Goal: Task Accomplishment & Management: Complete application form

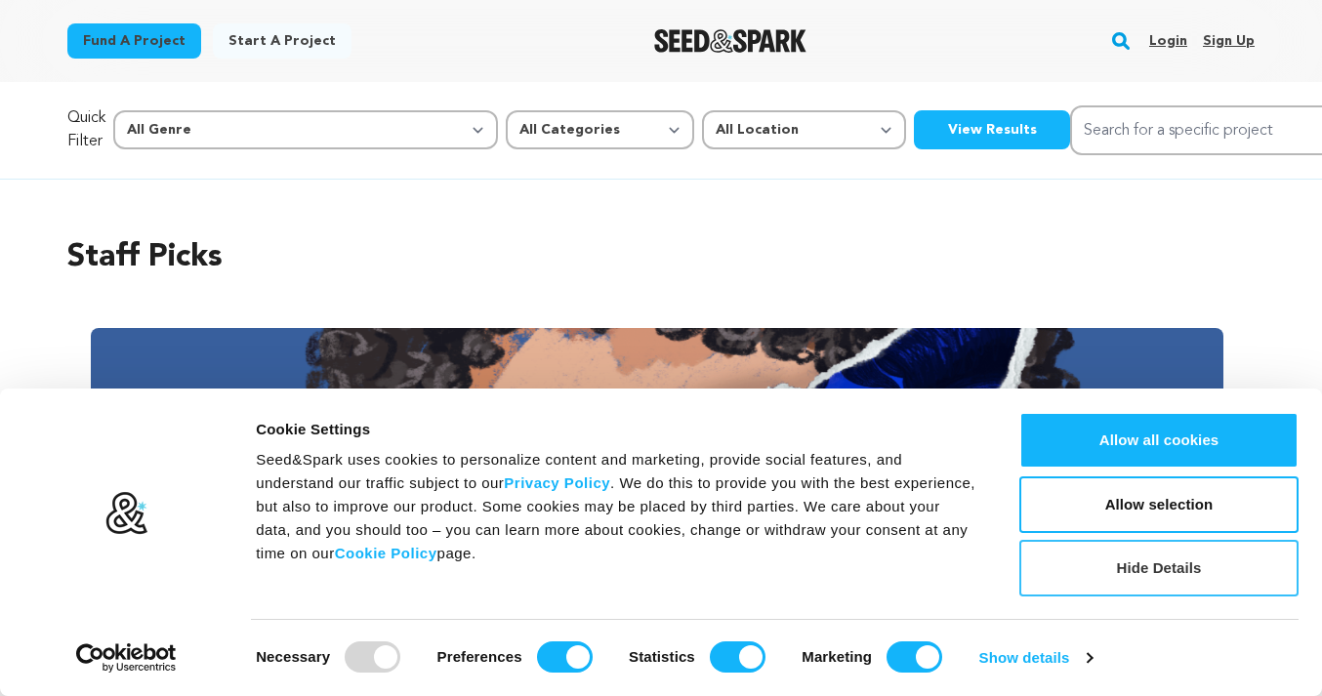
click at [1131, 576] on button "Hide Details" at bounding box center [1159, 568] width 279 height 57
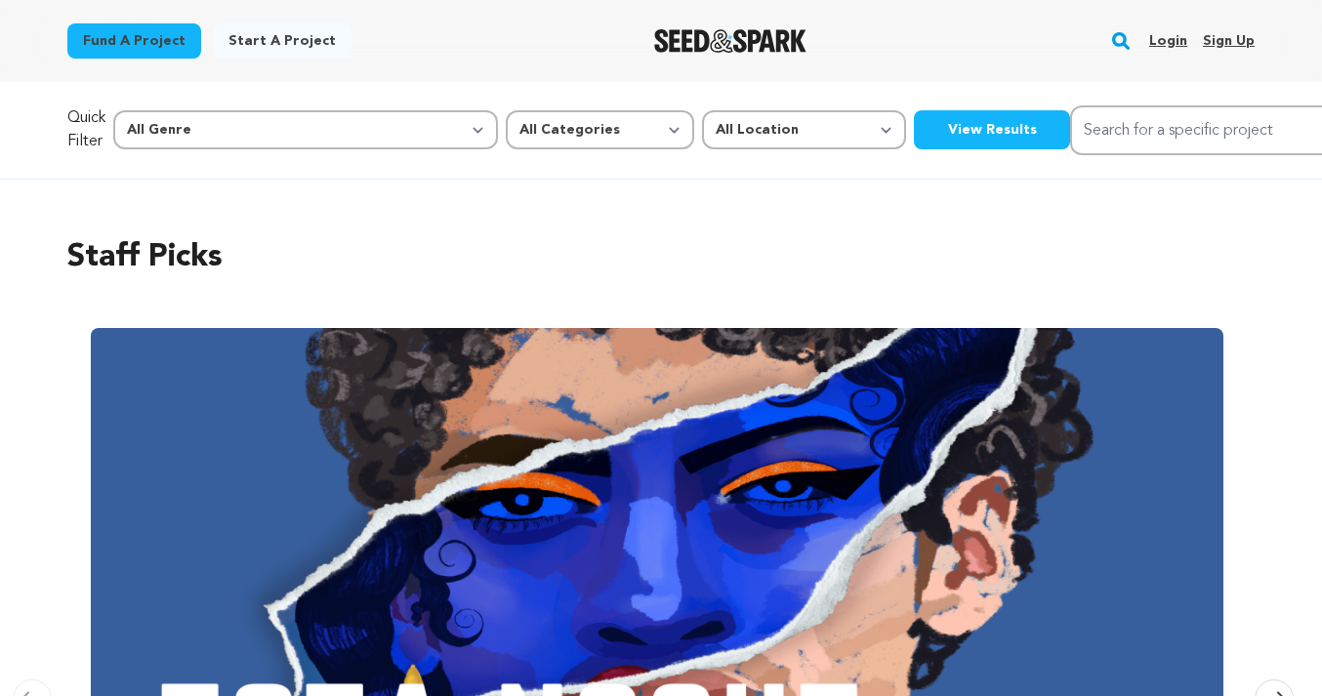
click at [1170, 42] on link "Login" at bounding box center [1168, 40] width 38 height 31
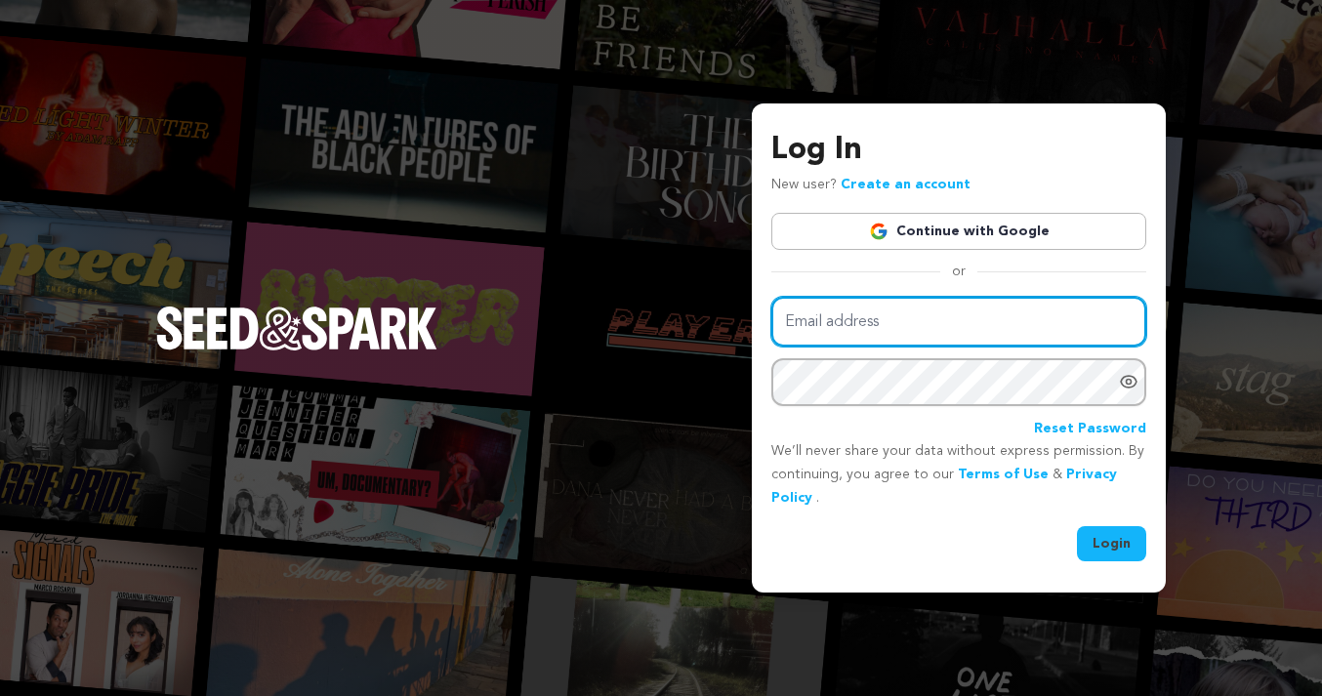
click at [854, 333] on input "Email address" at bounding box center [958, 322] width 375 height 50
click at [938, 235] on link "Continue with Google" at bounding box center [958, 231] width 375 height 37
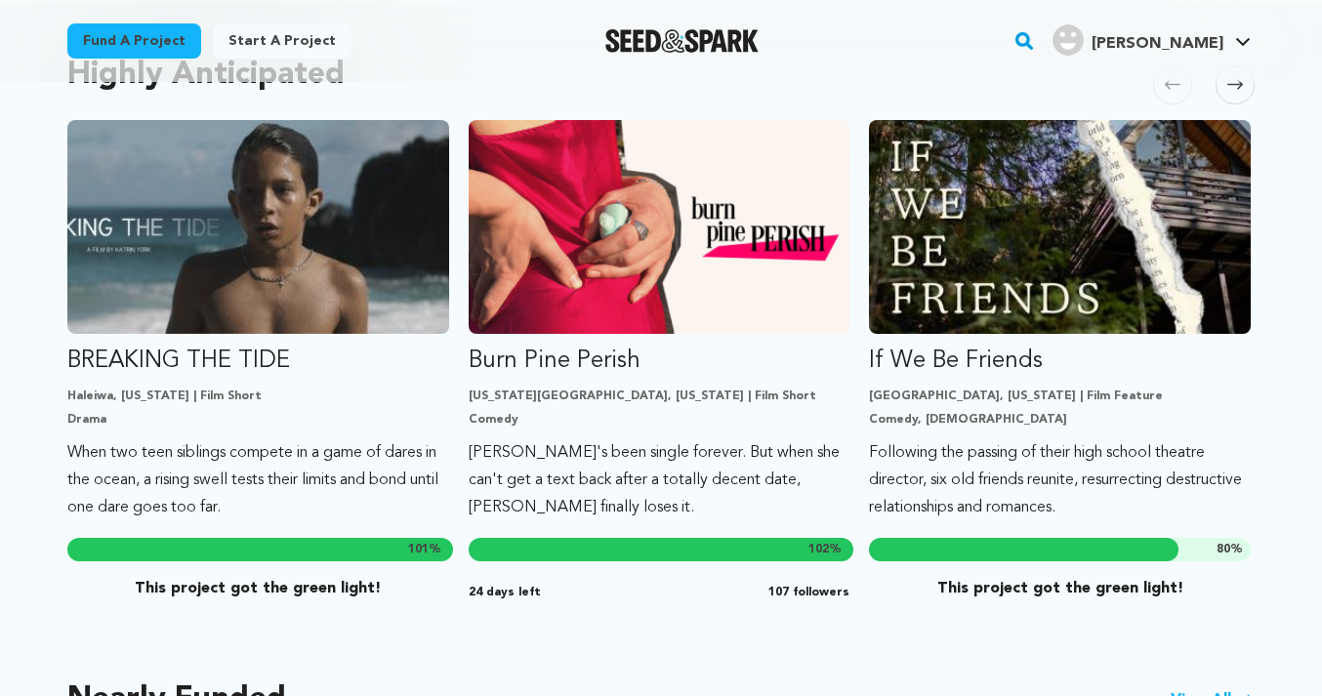
scroll to position [1040, 0]
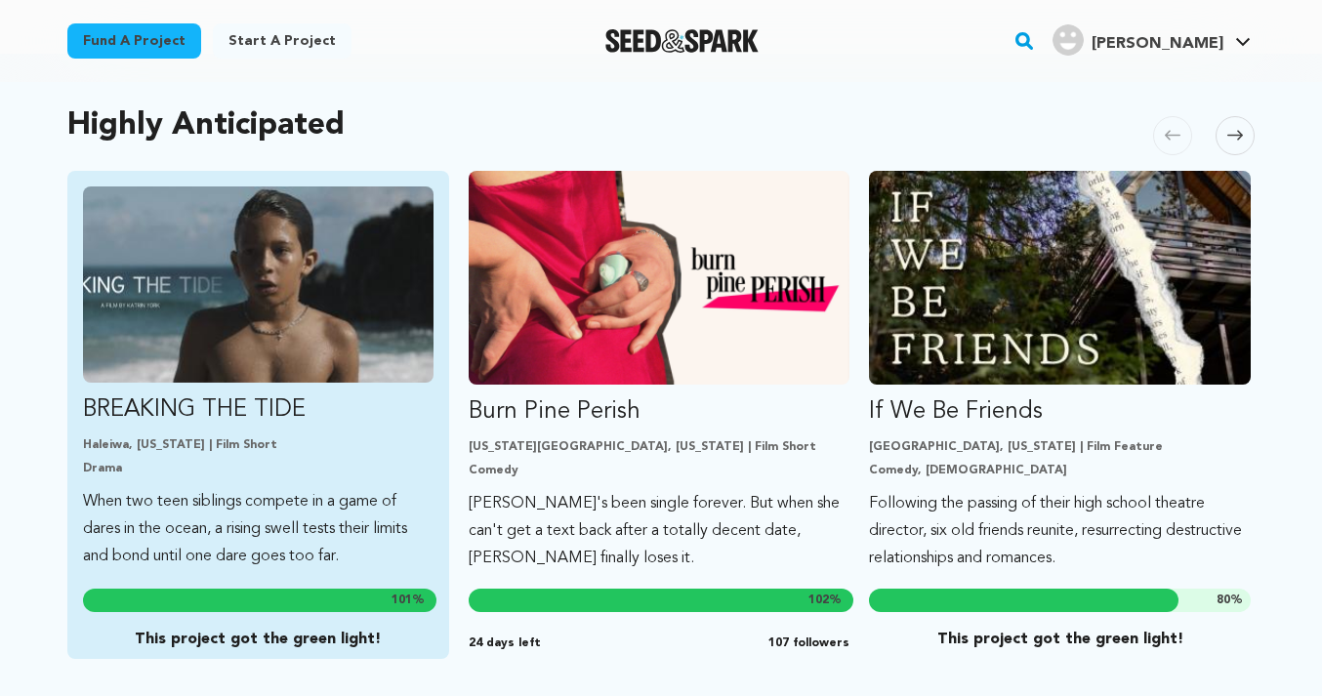
click at [338, 438] on p "Haleiwa, Hawaii | Film Short" at bounding box center [258, 446] width 351 height 16
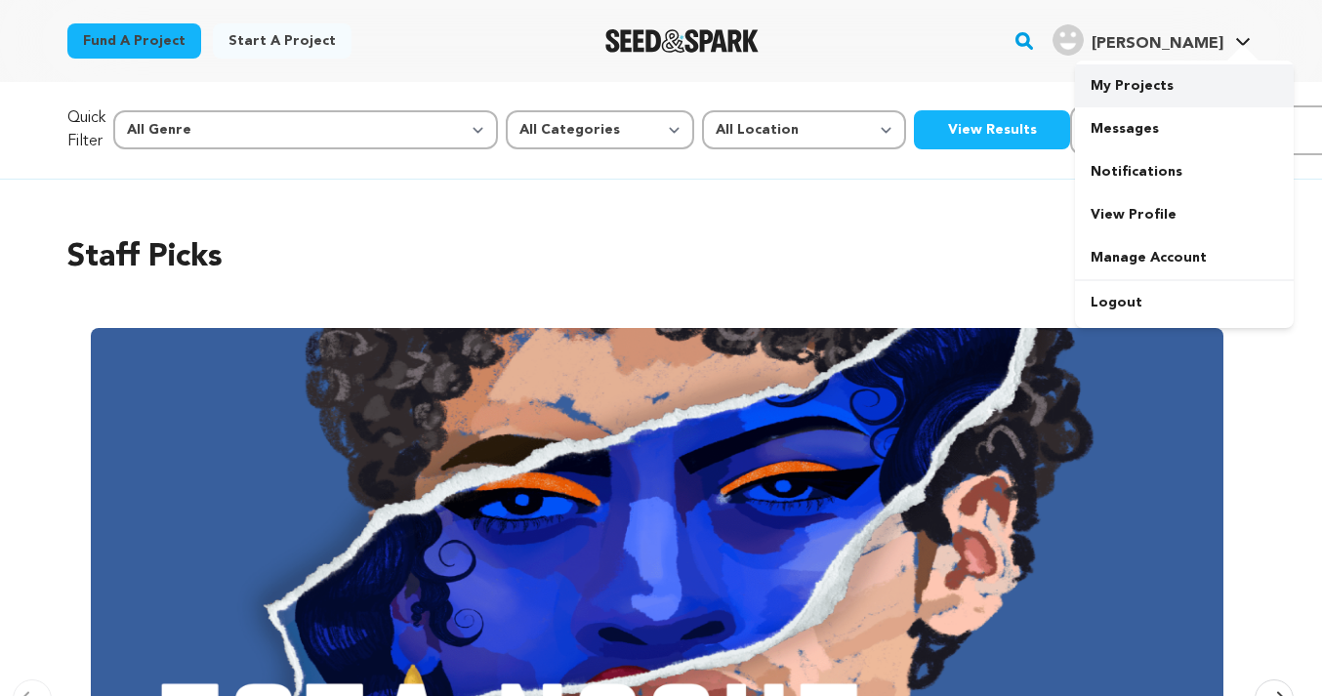
click at [1179, 89] on link "My Projects" at bounding box center [1184, 85] width 219 height 43
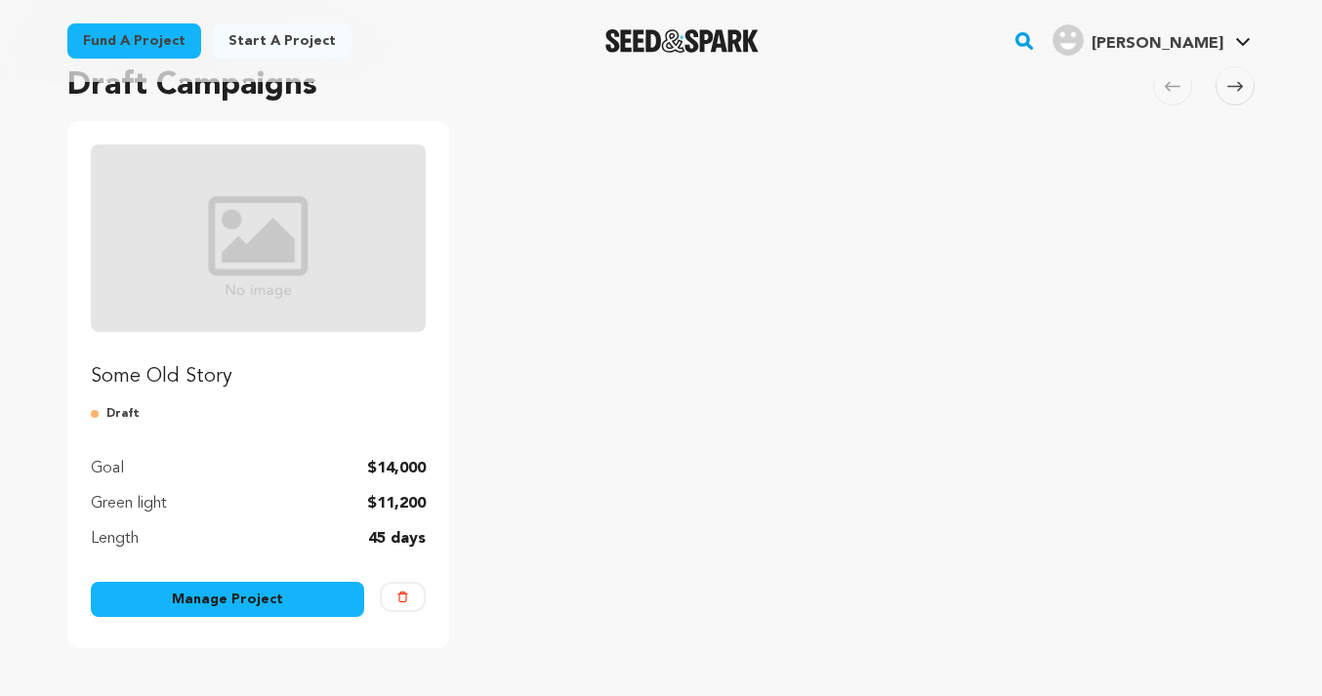
scroll to position [155, 0]
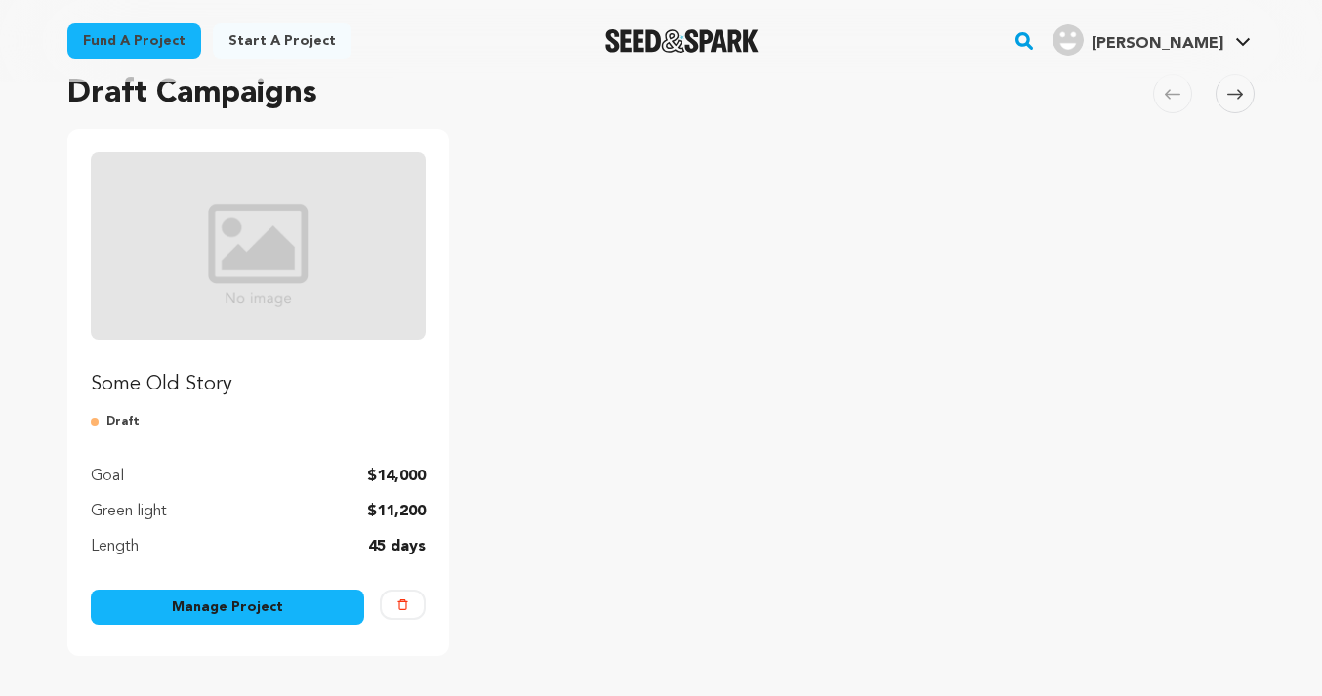
click at [322, 386] on p "Some Old Story" at bounding box center [258, 384] width 335 height 27
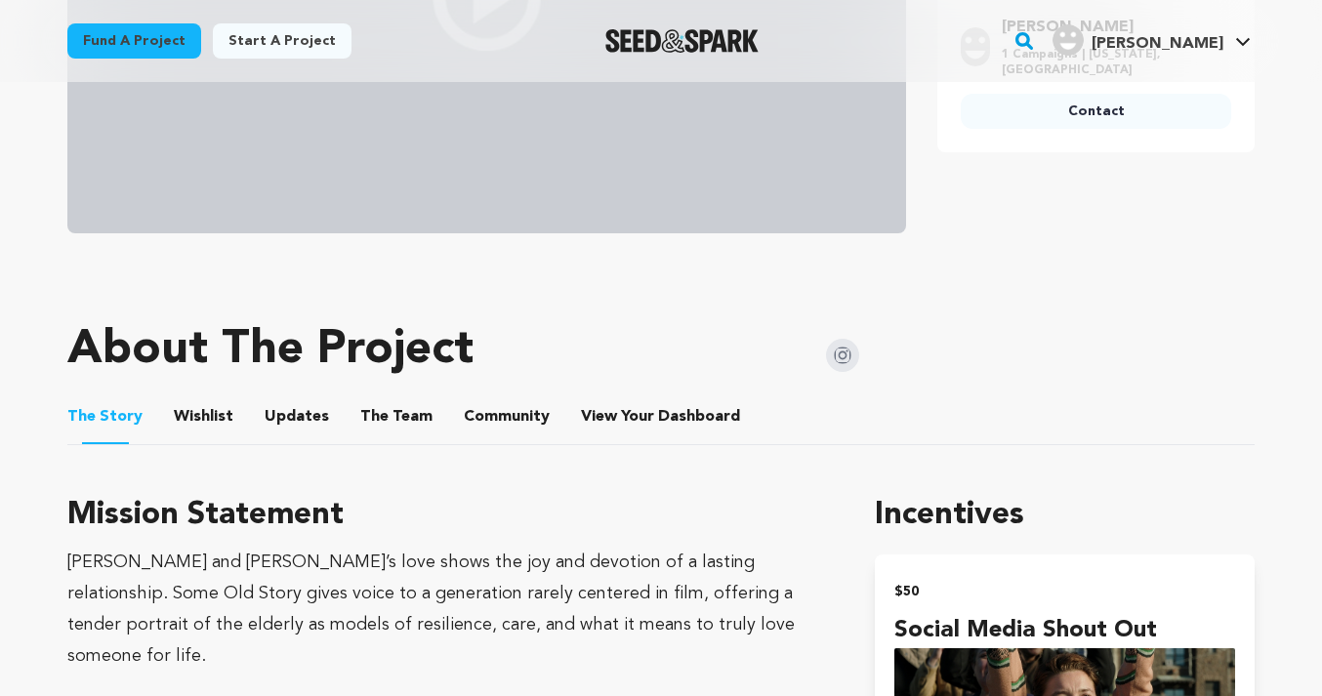
scroll to position [636, 0]
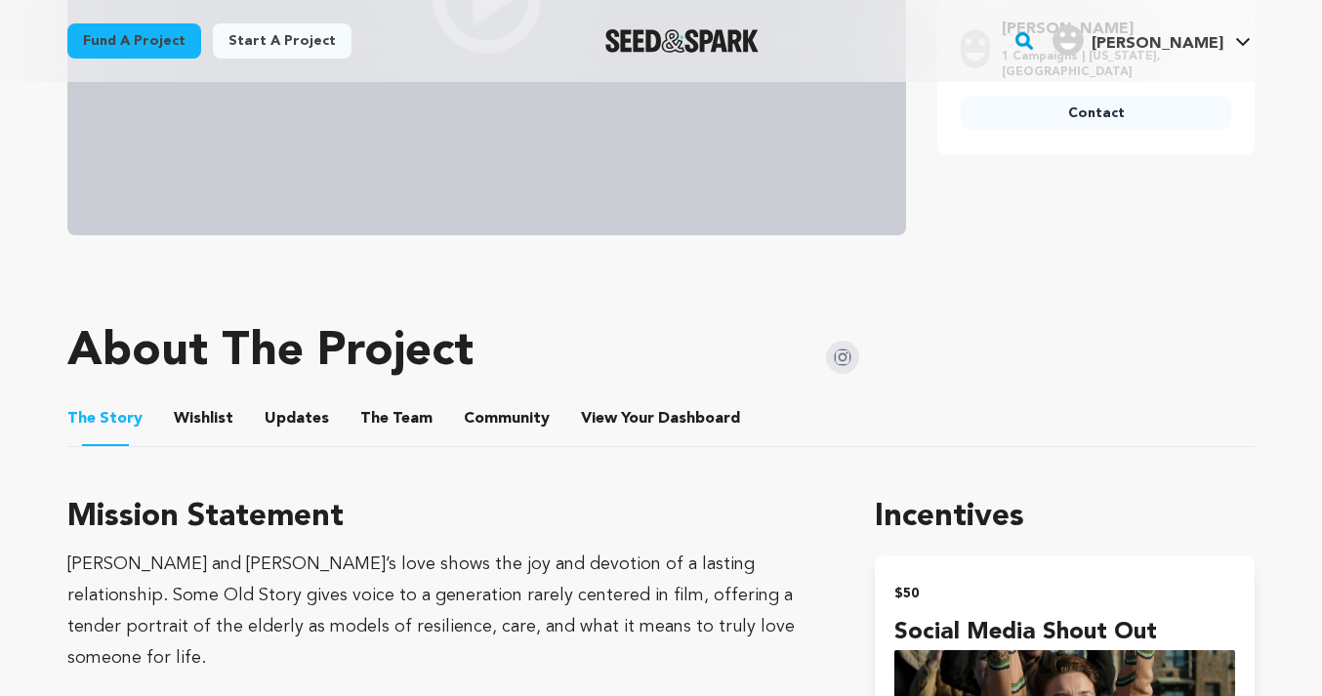
click at [848, 341] on img at bounding box center [842, 357] width 33 height 33
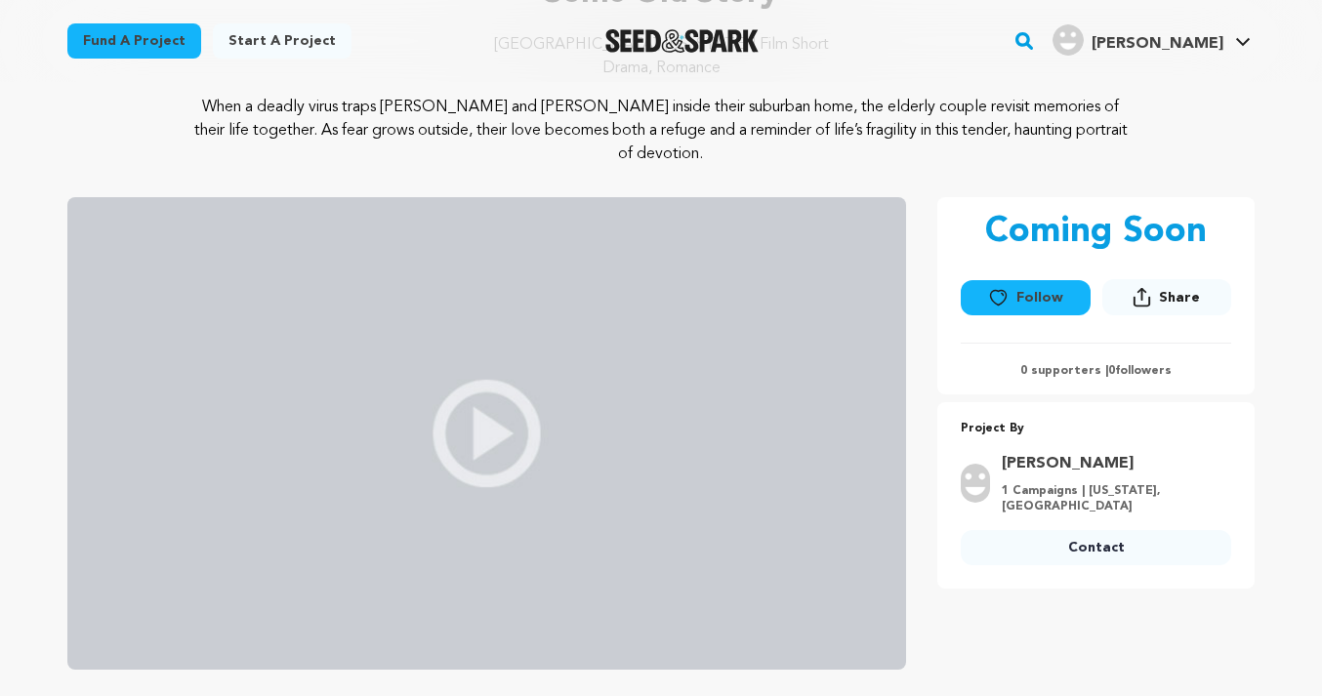
scroll to position [0, 0]
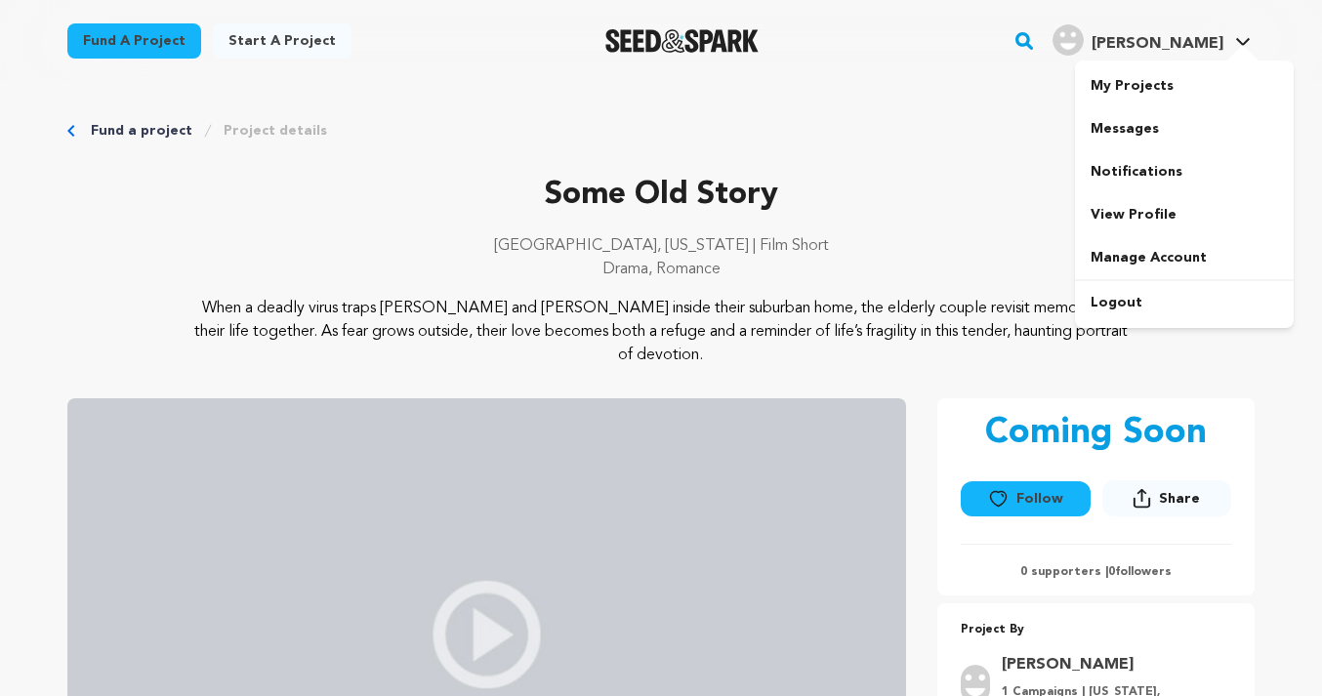
click at [1228, 51] on div at bounding box center [1243, 55] width 39 height 20
click at [1171, 77] on link "My Projects" at bounding box center [1184, 85] width 219 height 43
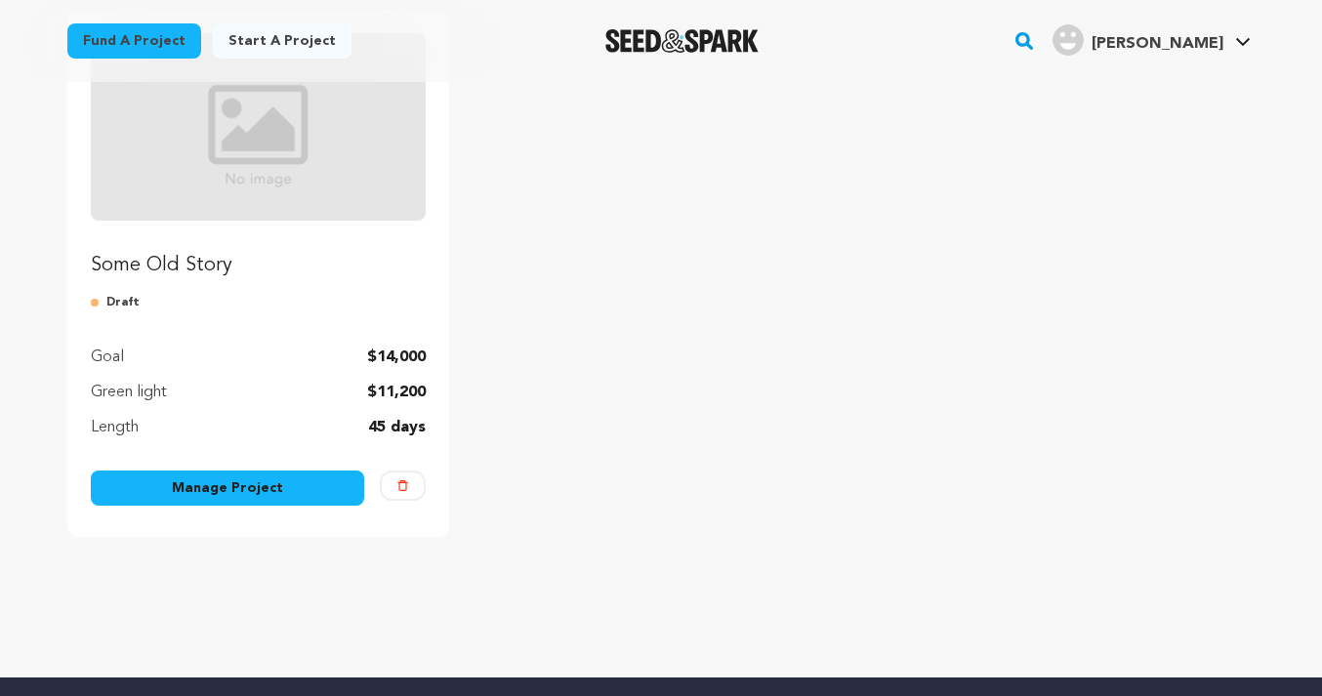
scroll to position [275, 0]
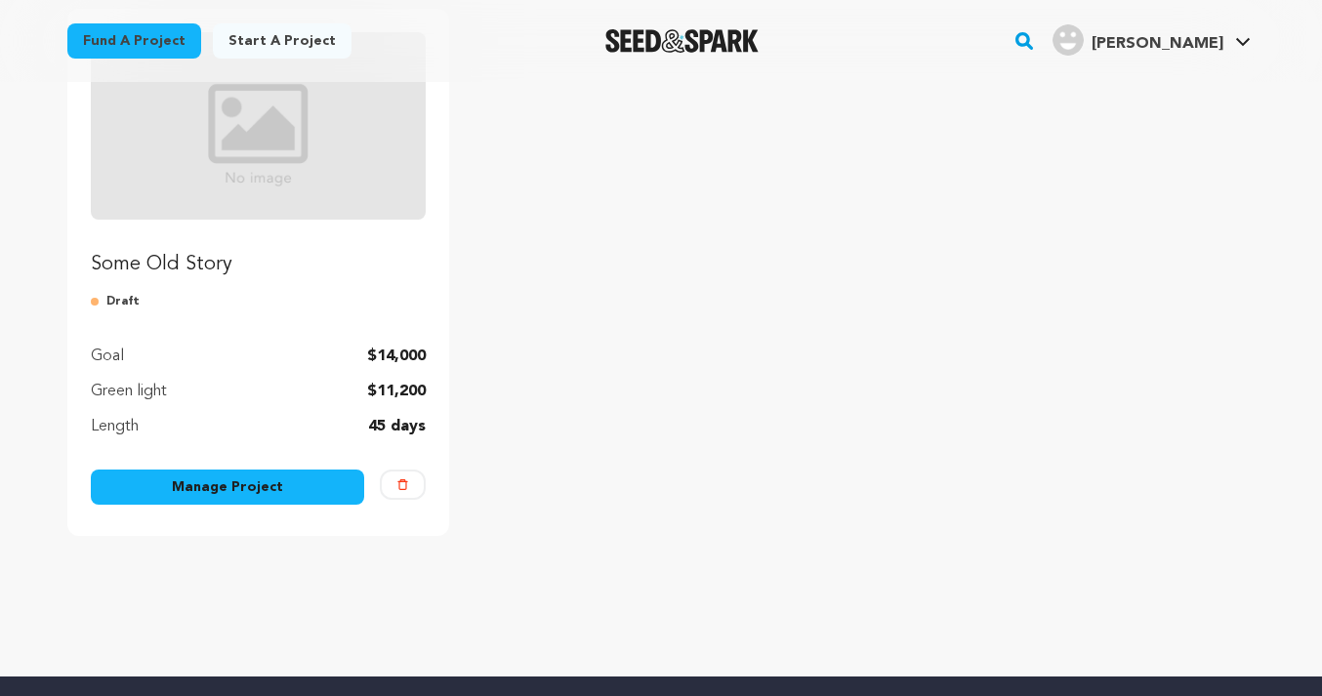
click at [303, 490] on link "Manage Project" at bounding box center [227, 487] width 273 height 35
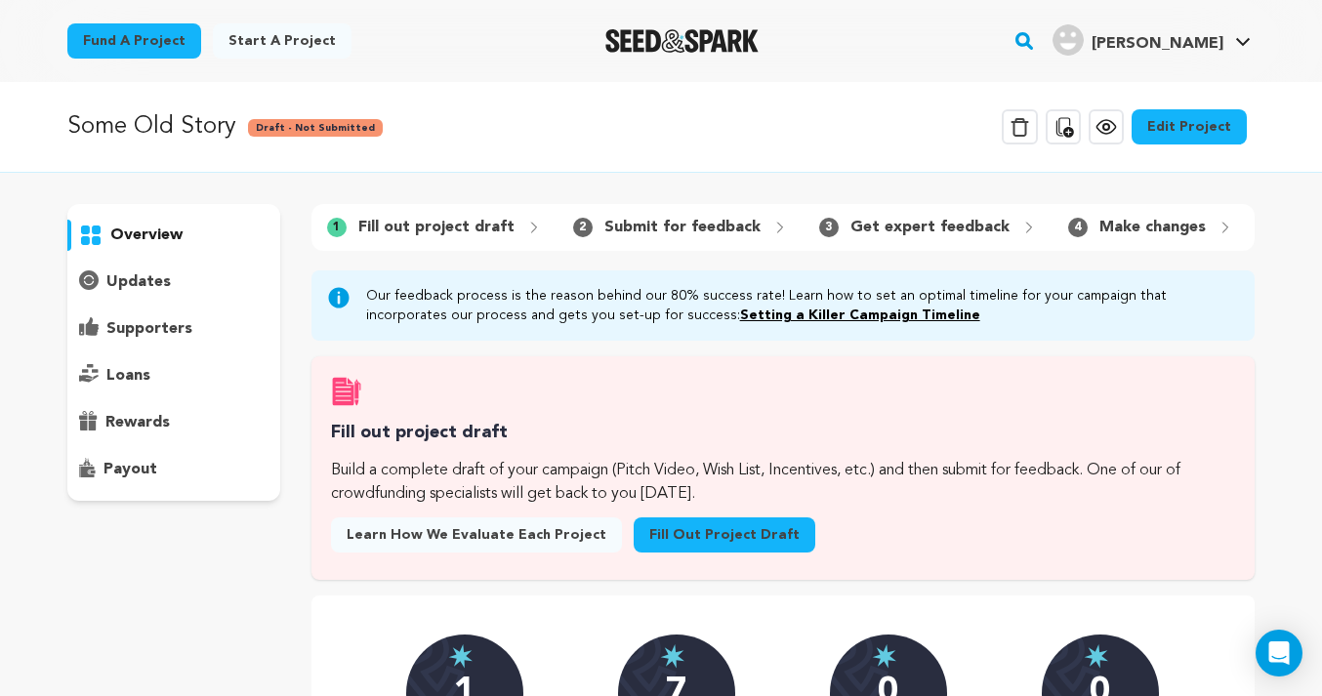
click at [1209, 134] on link "Edit Project" at bounding box center [1189, 126] width 115 height 35
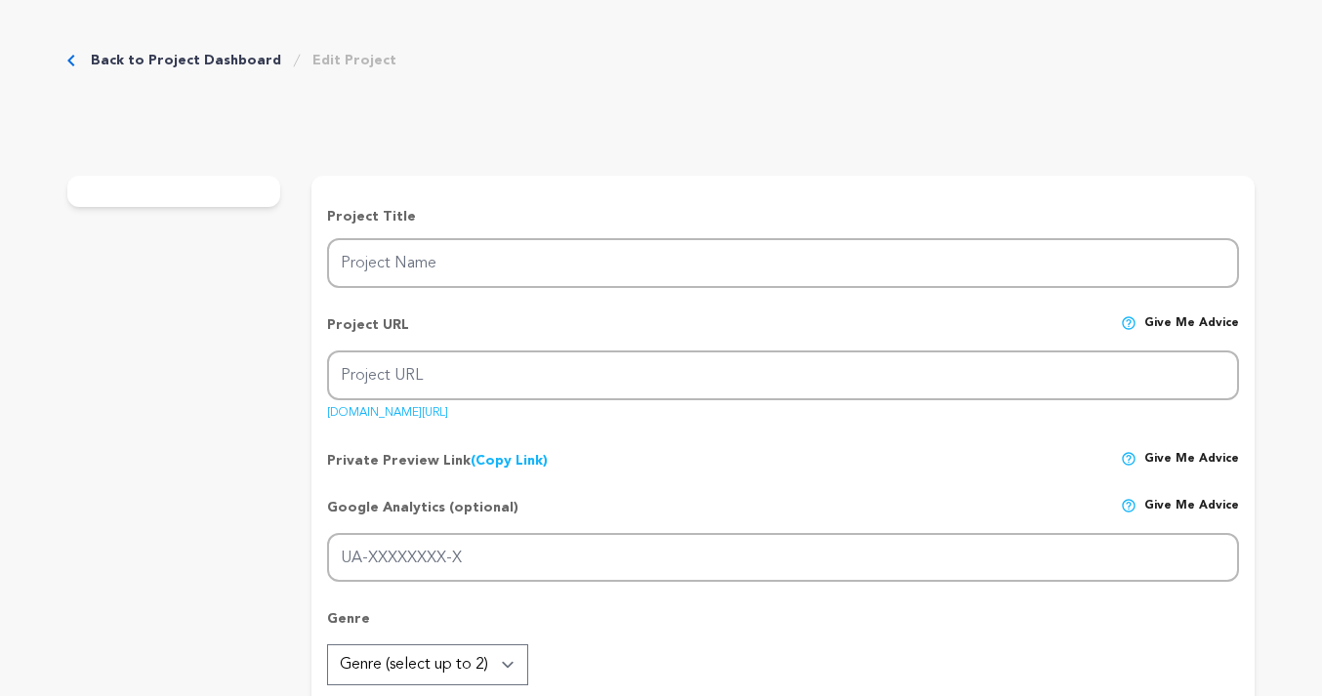
type input "Some Old Story"
type input "some-old-story"
type input "While the world outside grows deadly, an elderly couple finds refuge in memory,…"
type textarea "When a deadly virus traps Howard and Helen inside their suburban home, the elde…"
type textarea "Howard and Helen’s love shows the joy and devotion of a lasting relationship. S…"
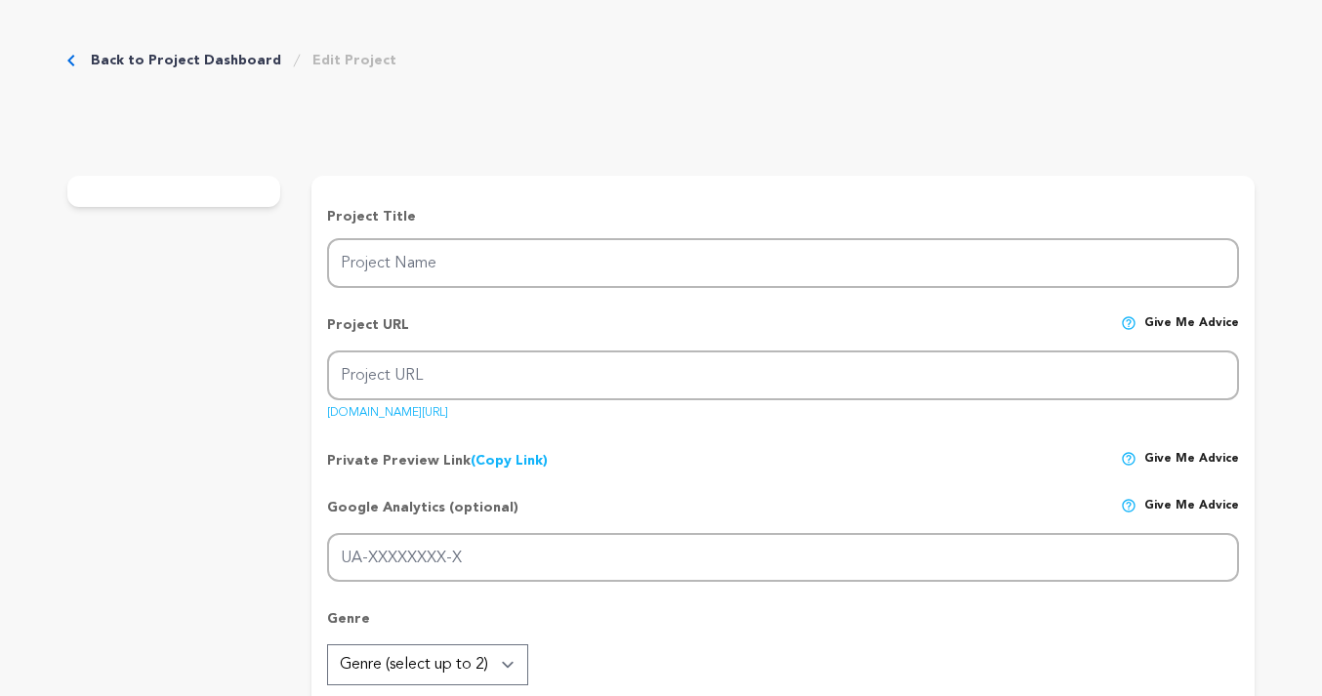
type textarea "University of Southern California School of Cinematic Arts"
radio input "true"
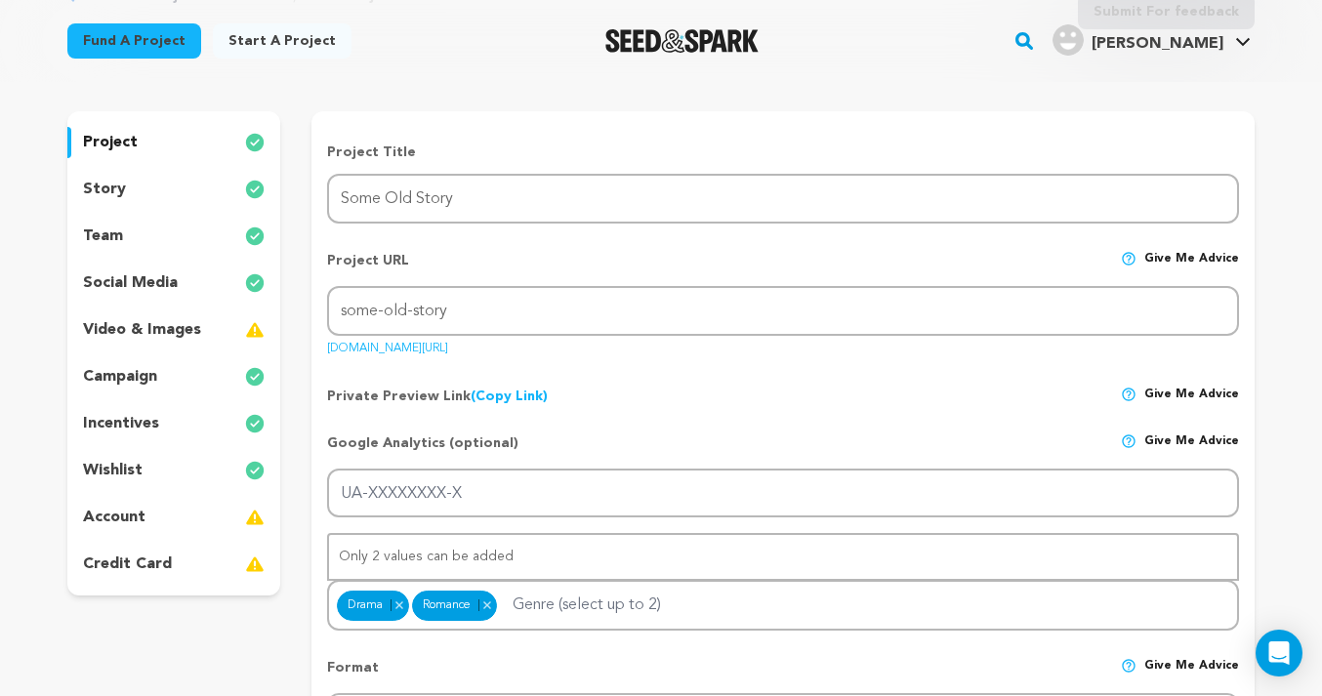
scroll to position [147, 0]
click at [187, 332] on p "video & images" at bounding box center [142, 328] width 118 height 23
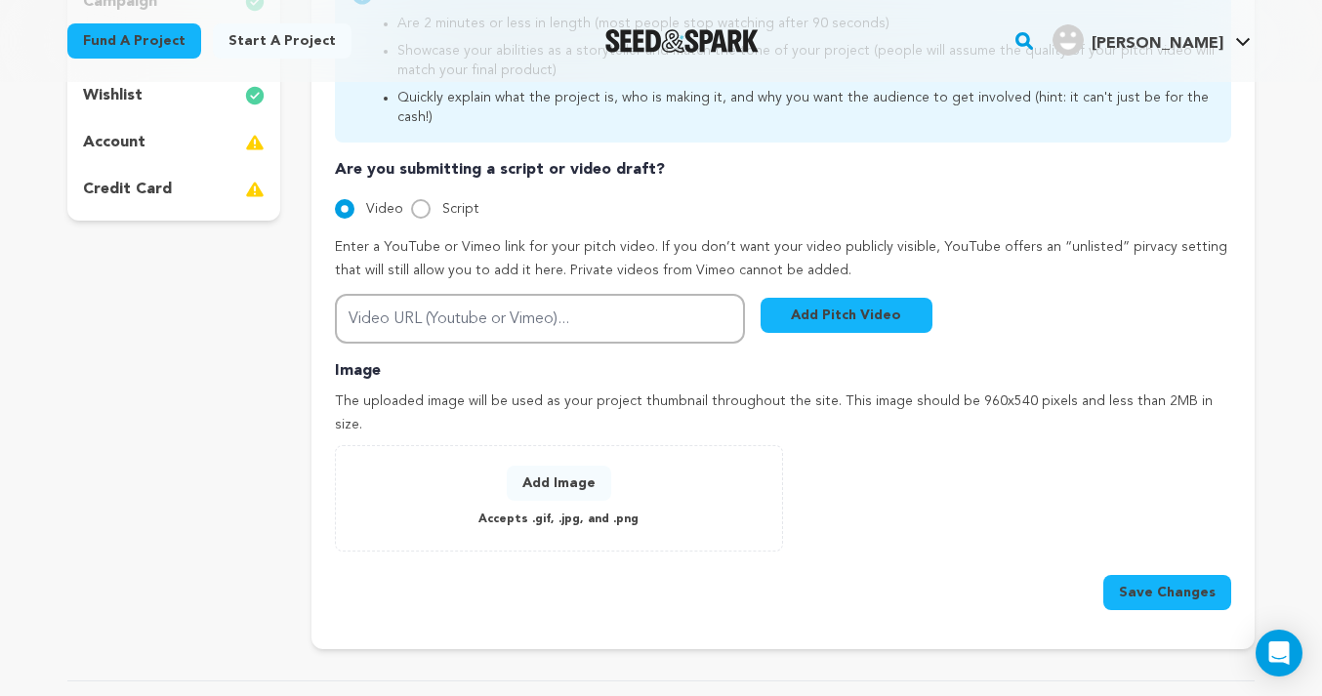
scroll to position [531, 0]
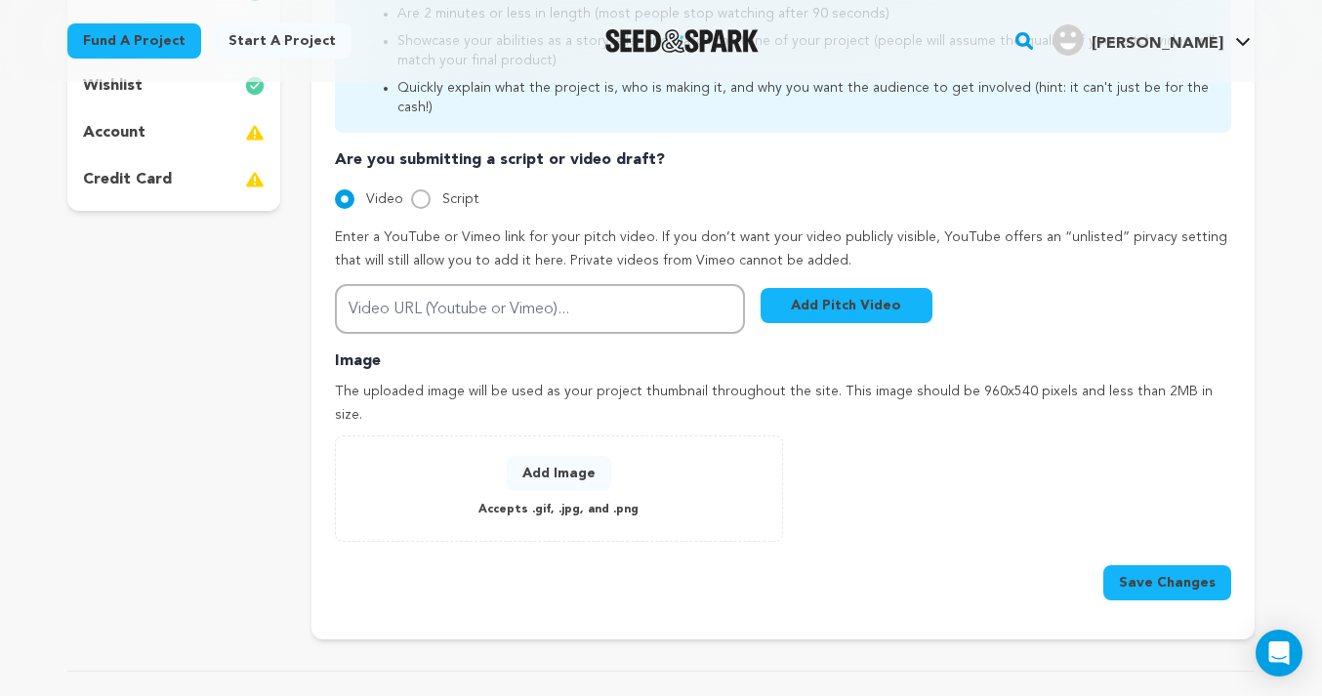
click at [570, 456] on button "Add Image" at bounding box center [559, 473] width 104 height 35
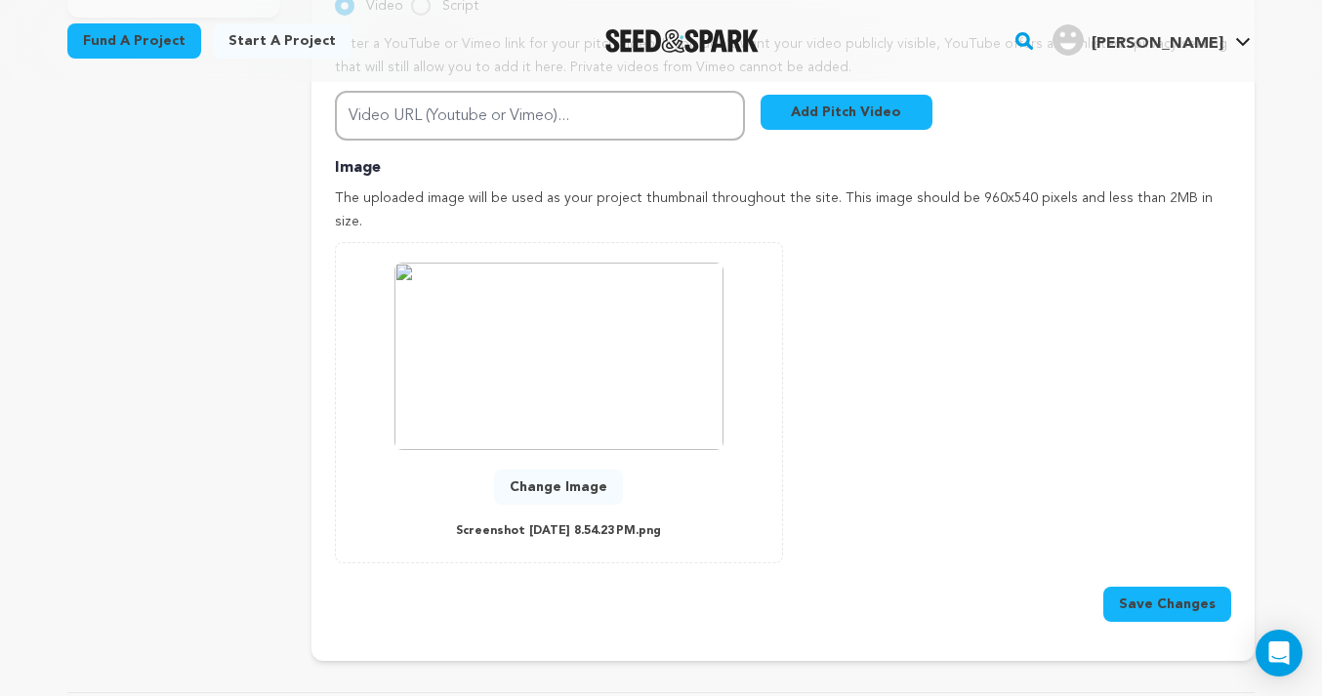
scroll to position [726, 0]
click at [1158, 586] on button "Save Changes" at bounding box center [1168, 603] width 128 height 35
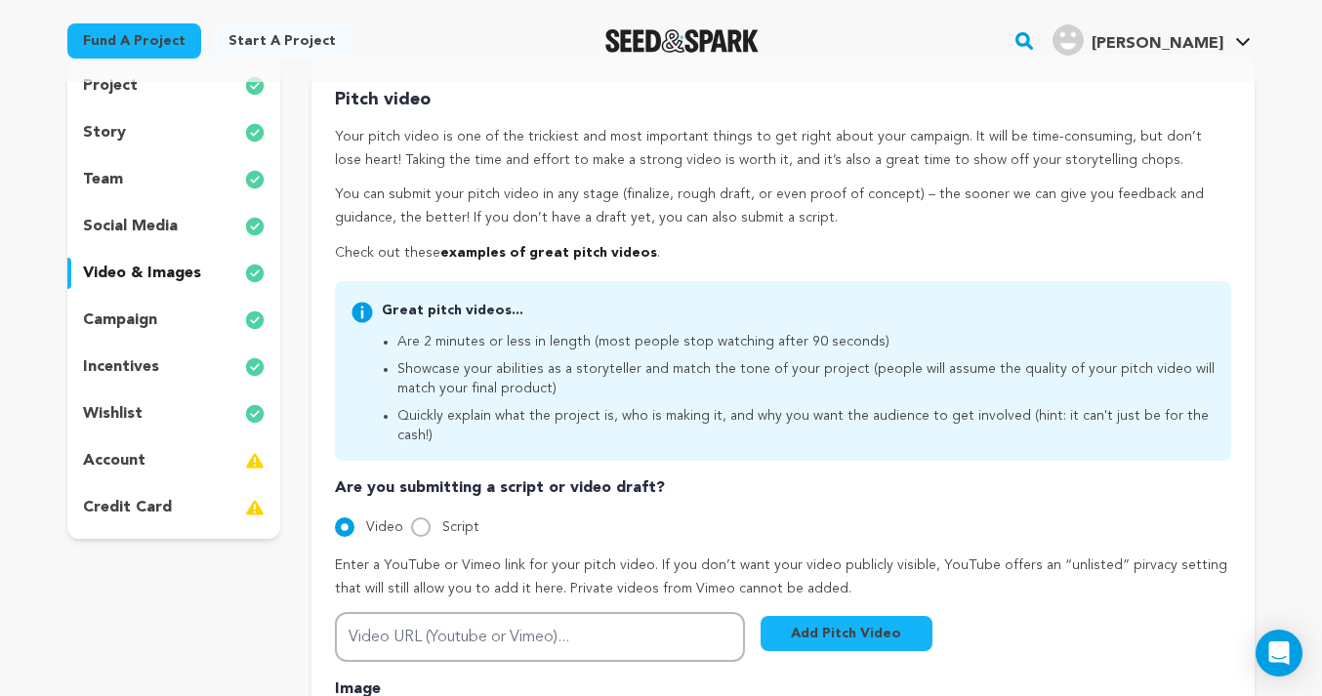
scroll to position [209, 0]
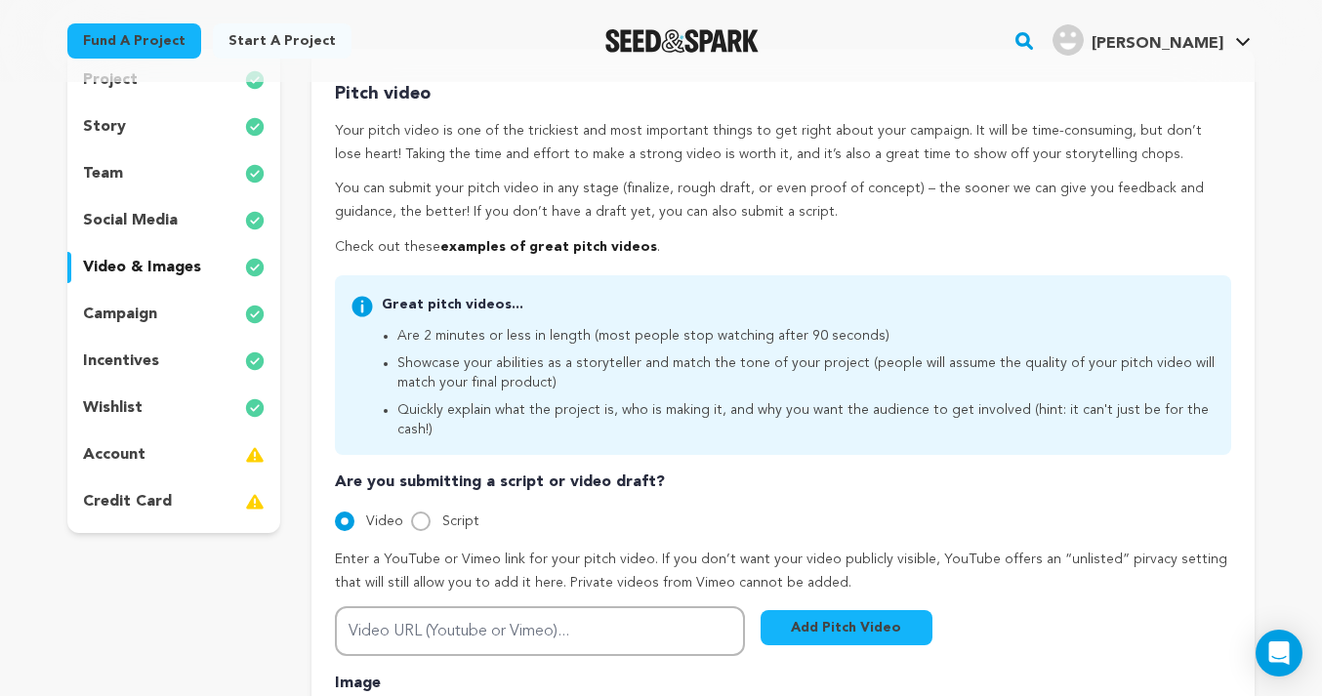
click at [189, 445] on div "account" at bounding box center [173, 454] width 213 height 31
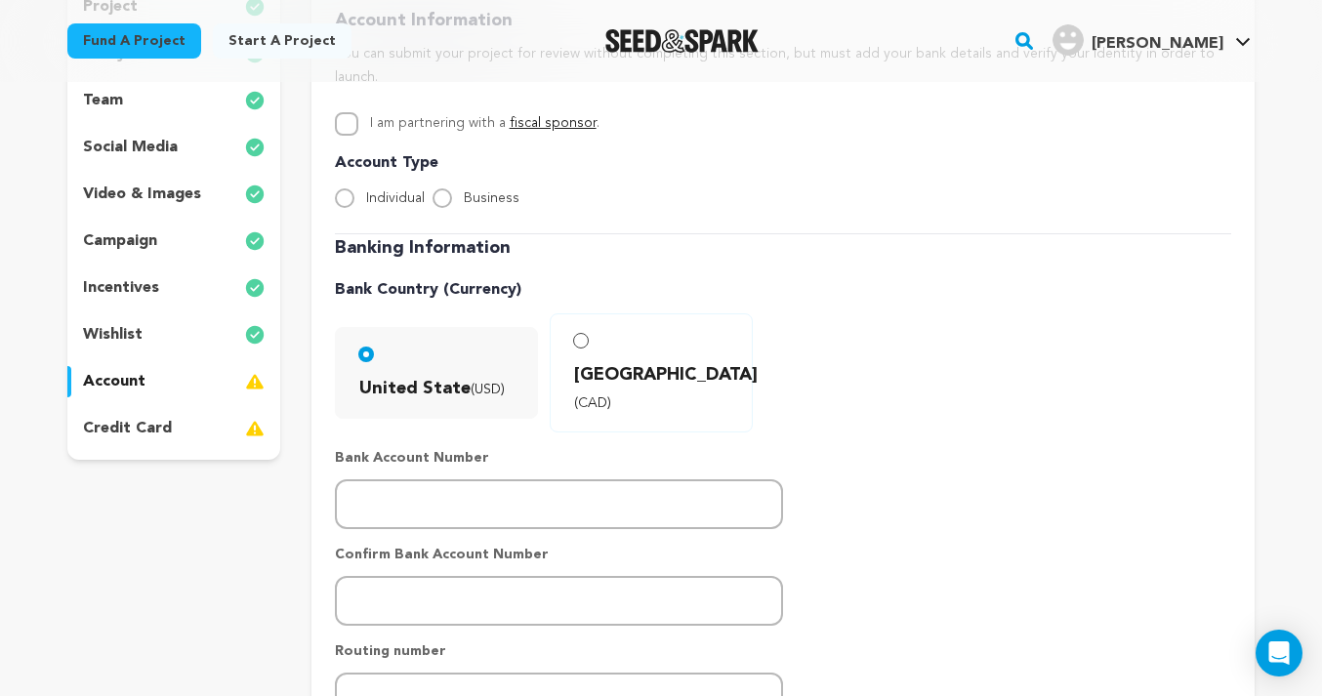
scroll to position [274, 0]
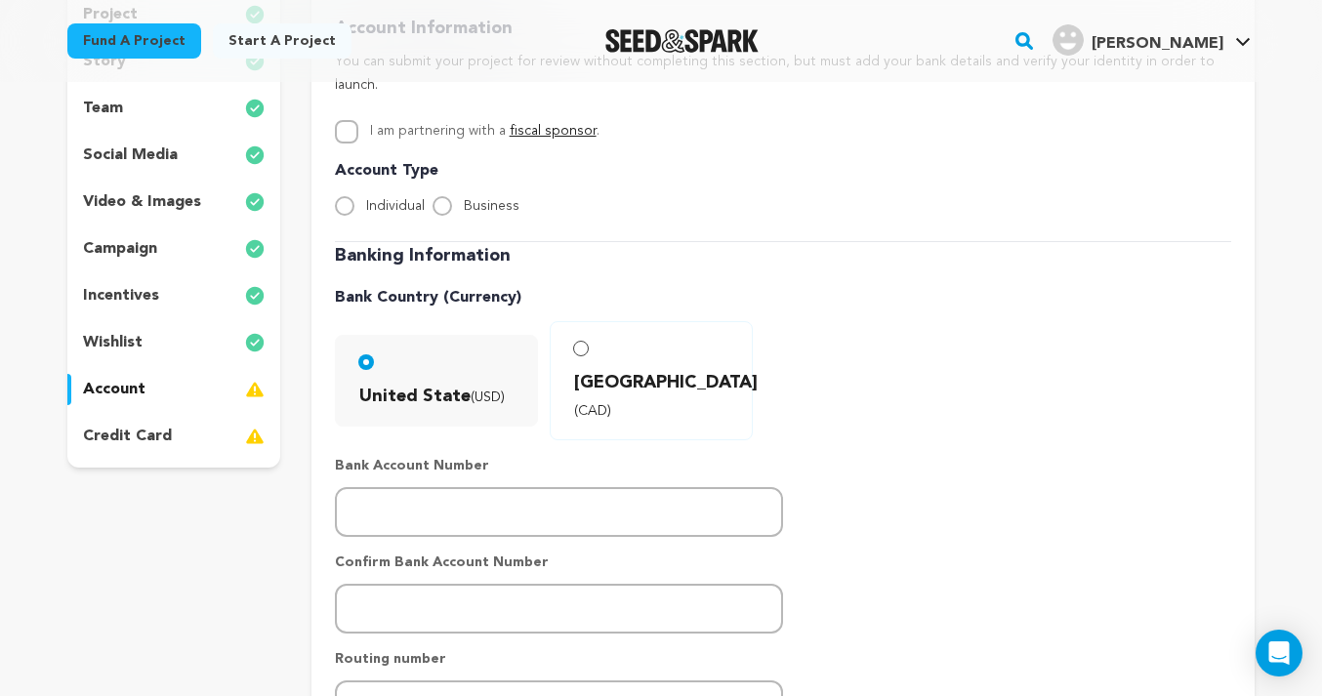
click at [175, 441] on div "credit card" at bounding box center [173, 436] width 213 height 31
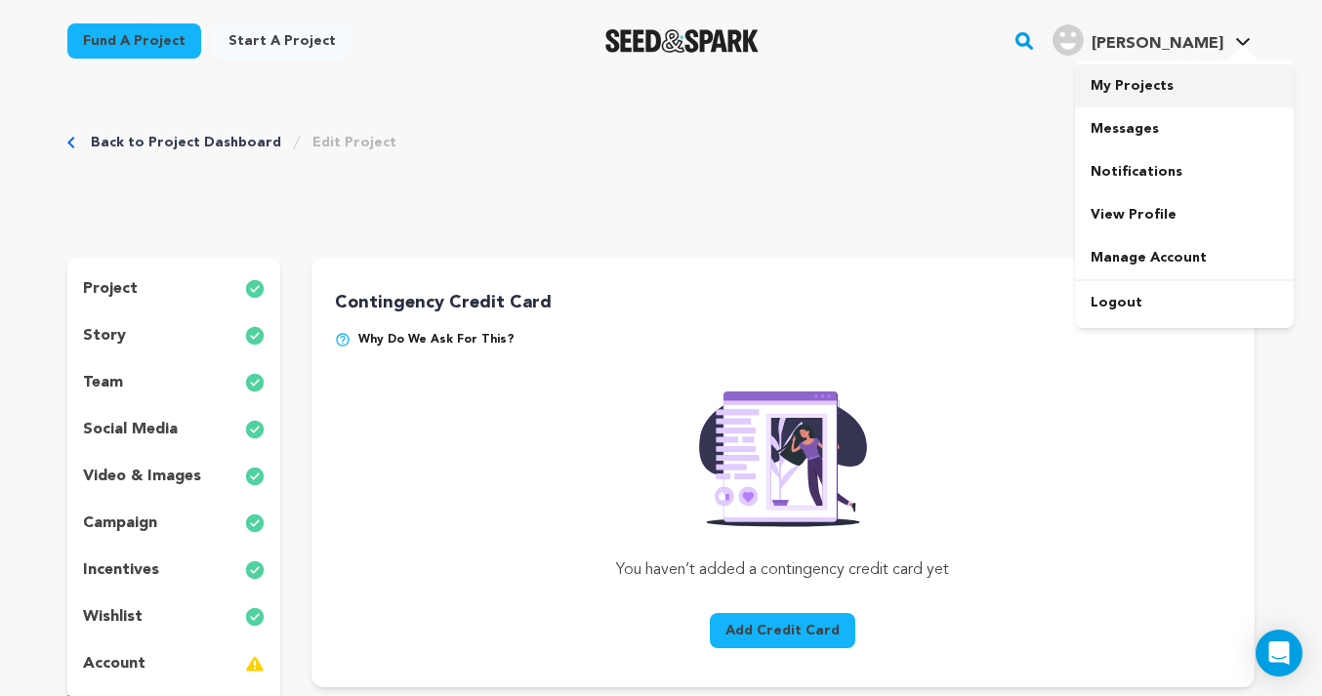
click at [1162, 97] on link "My Projects" at bounding box center [1184, 85] width 219 height 43
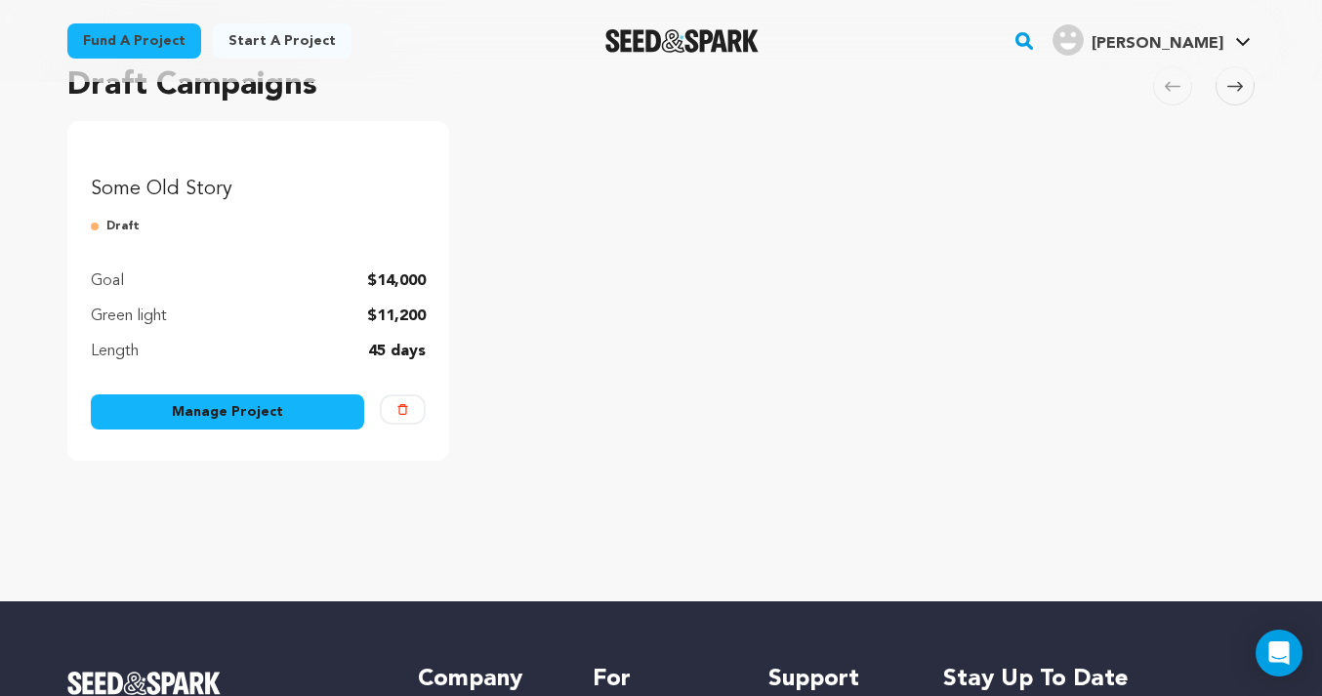
scroll to position [156, 0]
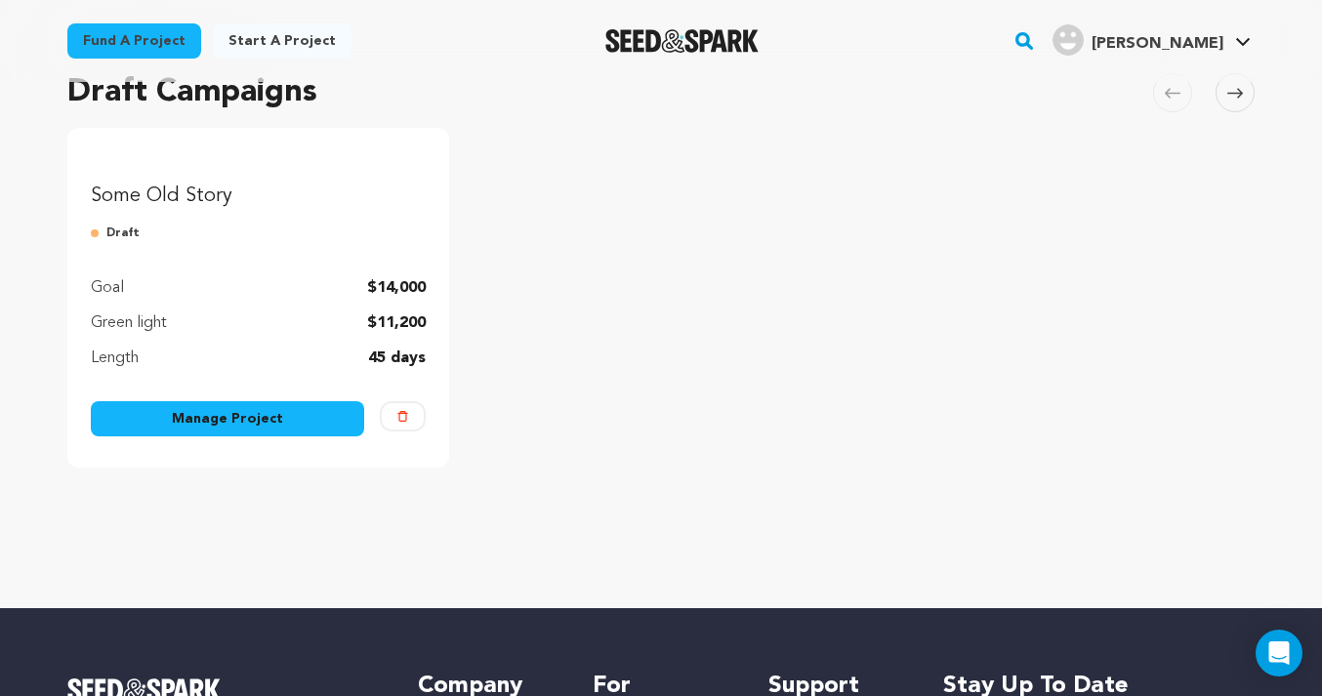
click at [325, 151] on img "Fund Some Old Story" at bounding box center [258, 151] width 335 height 0
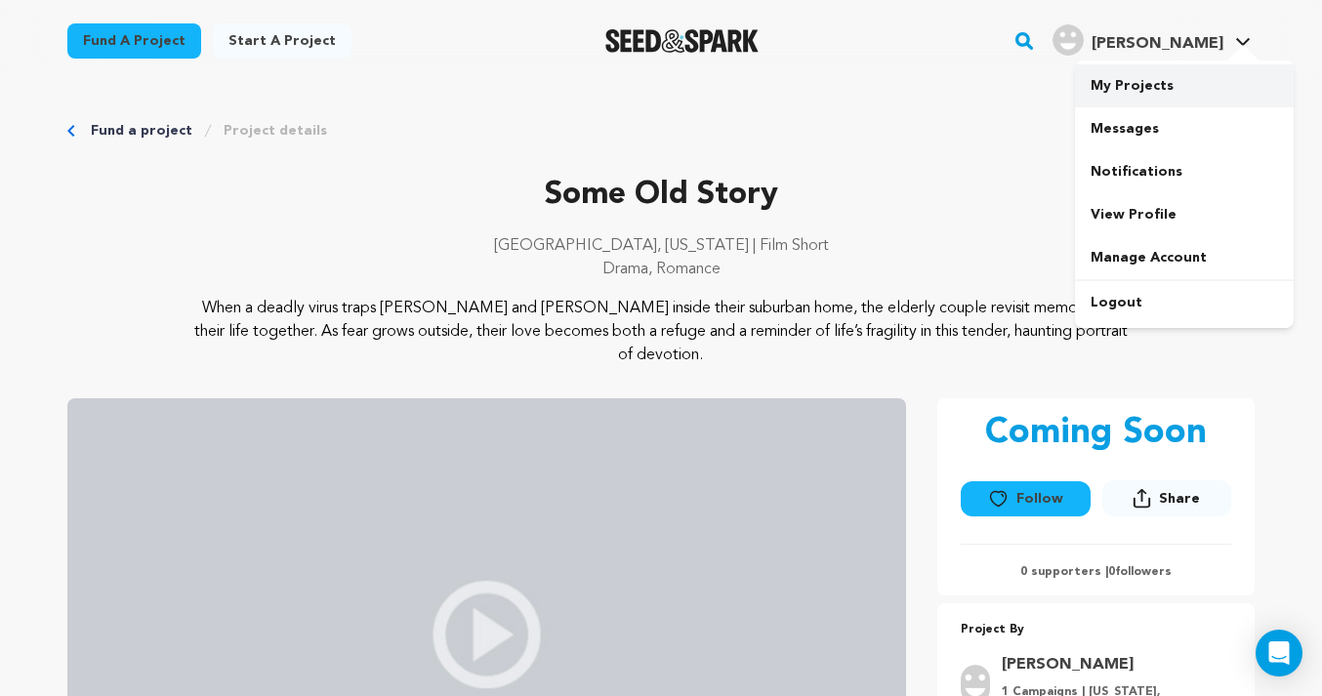
click at [1196, 90] on link "My Projects" at bounding box center [1184, 85] width 219 height 43
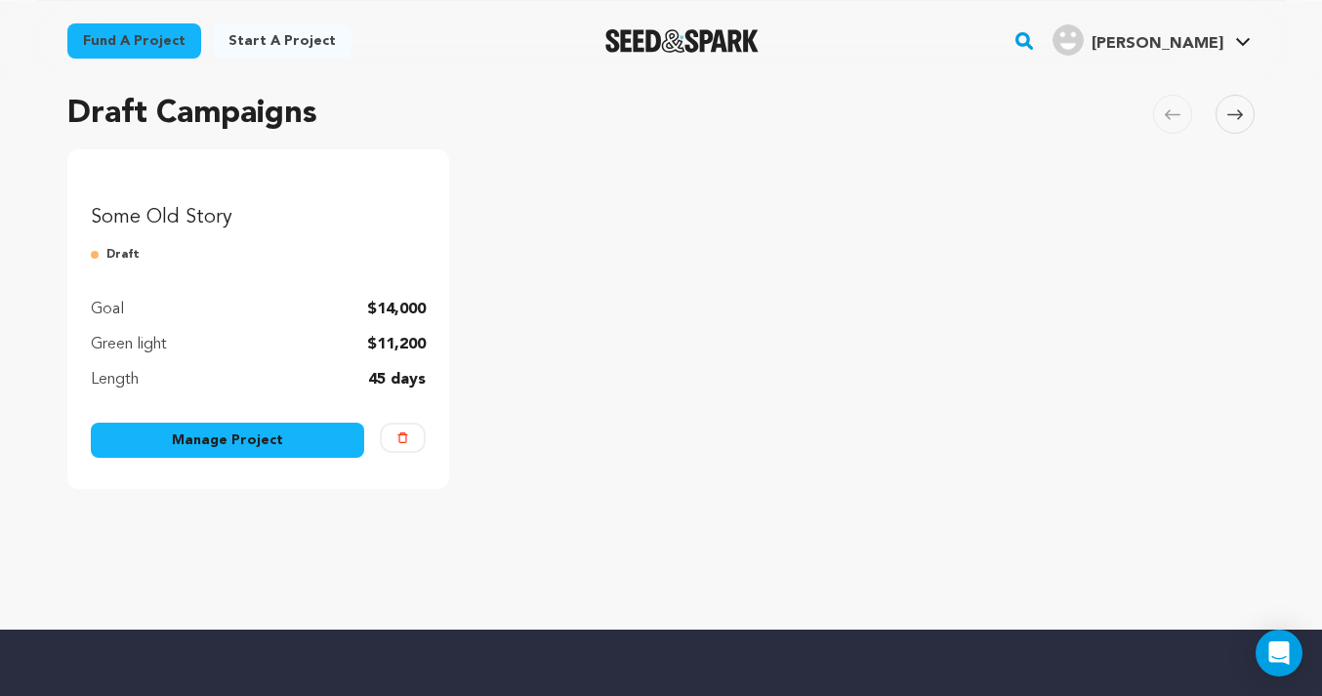
scroll to position [136, 0]
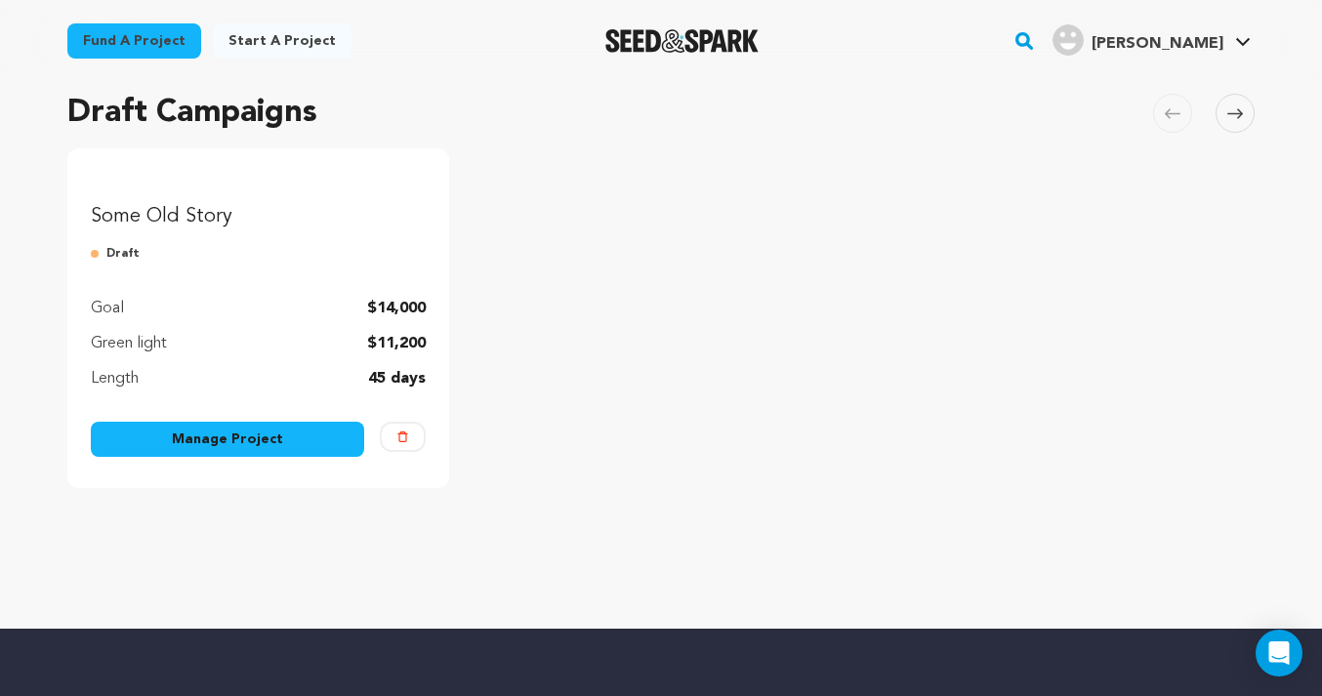
click at [271, 457] on link "Manage Project" at bounding box center [227, 439] width 273 height 35
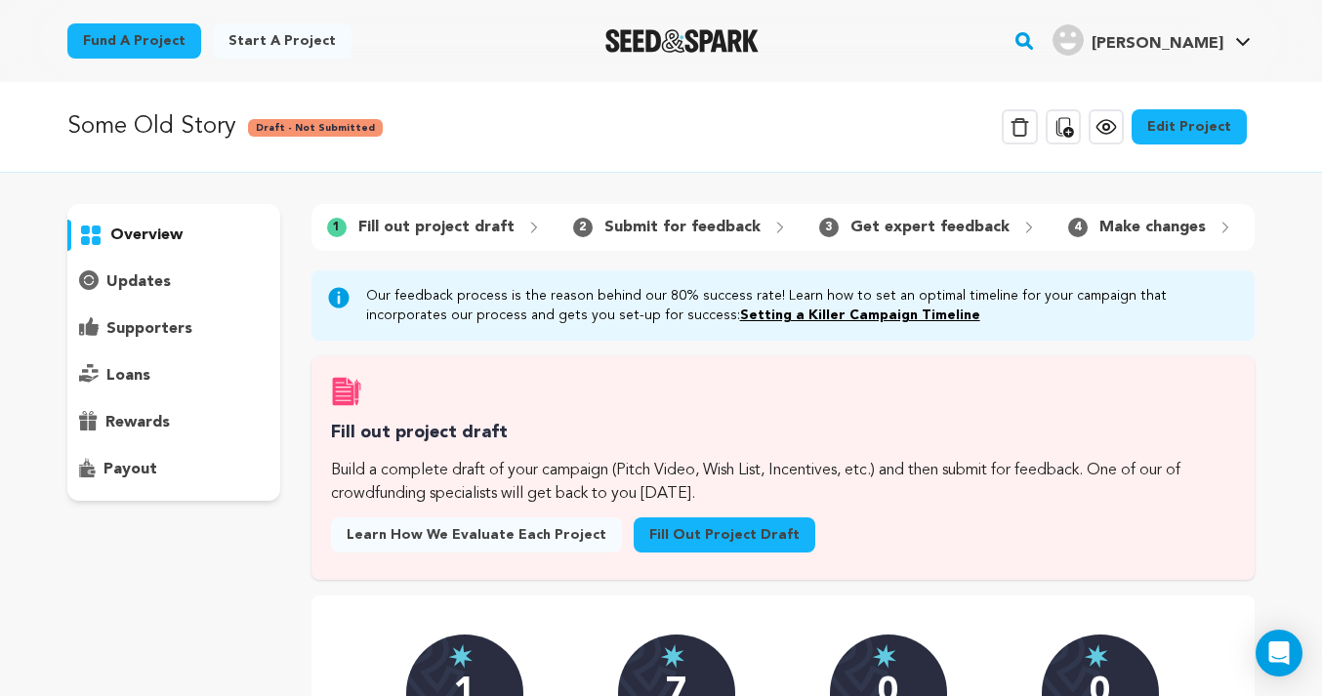
click at [1195, 130] on link "Edit Project" at bounding box center [1189, 126] width 115 height 35
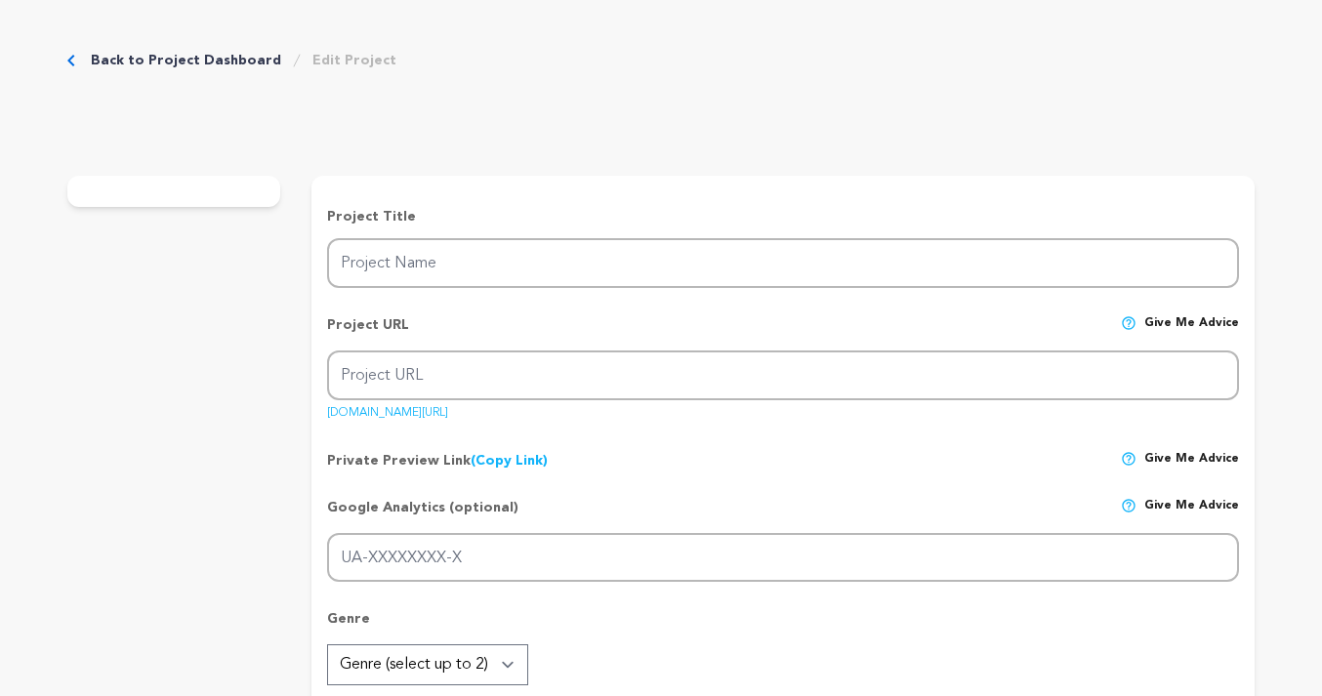
type input "Some Old Story"
type input "some-old-story"
type input "While the world outside grows deadly, an elderly couple finds refuge in memory,…"
type textarea "When a deadly virus traps Howard and Helen inside their suburban home, the elde…"
type textarea "Howard and Helen’s love shows the joy and devotion of a lasting relationship. S…"
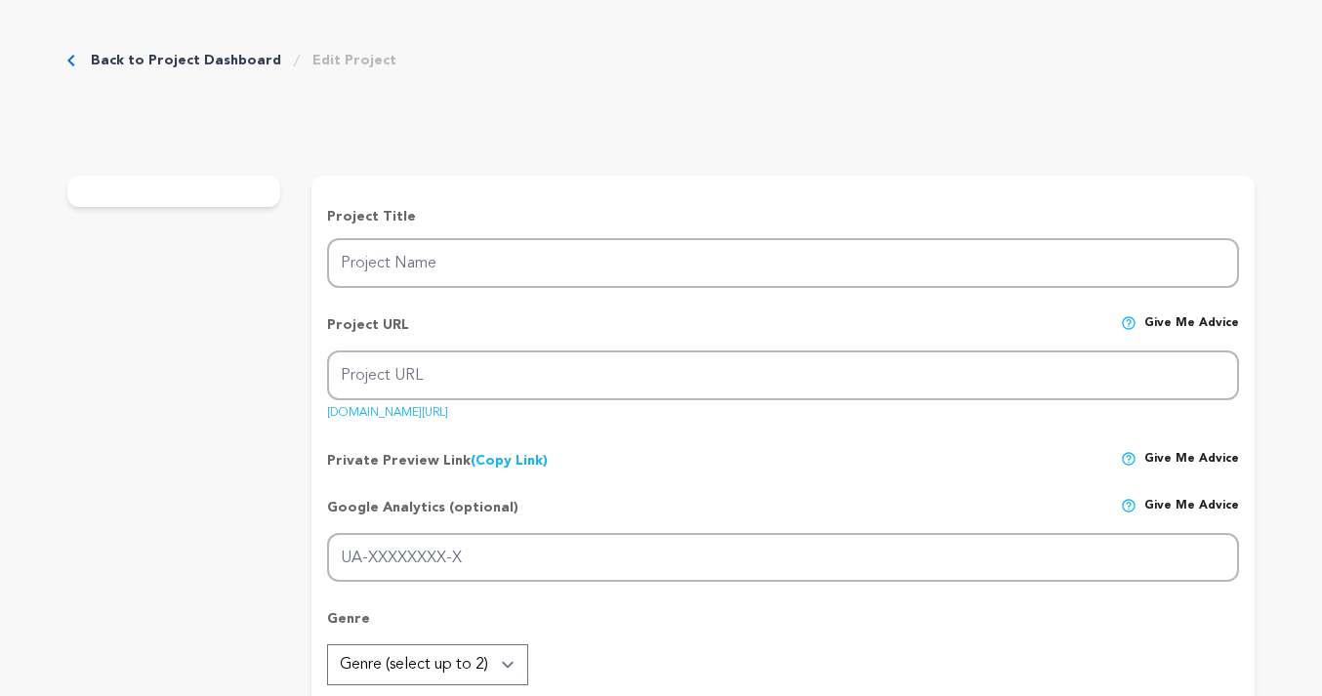
type textarea "University of Southern California School of Cinematic Arts"
radio input "true"
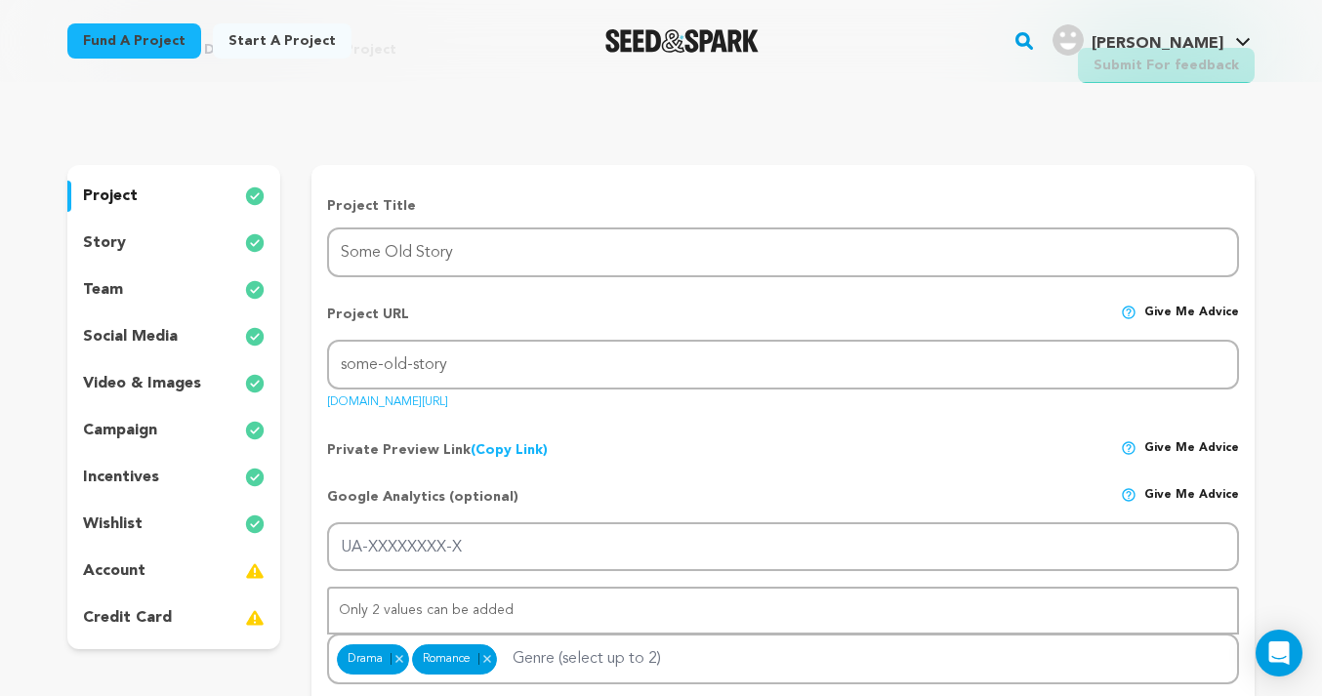
scroll to position [124, 0]
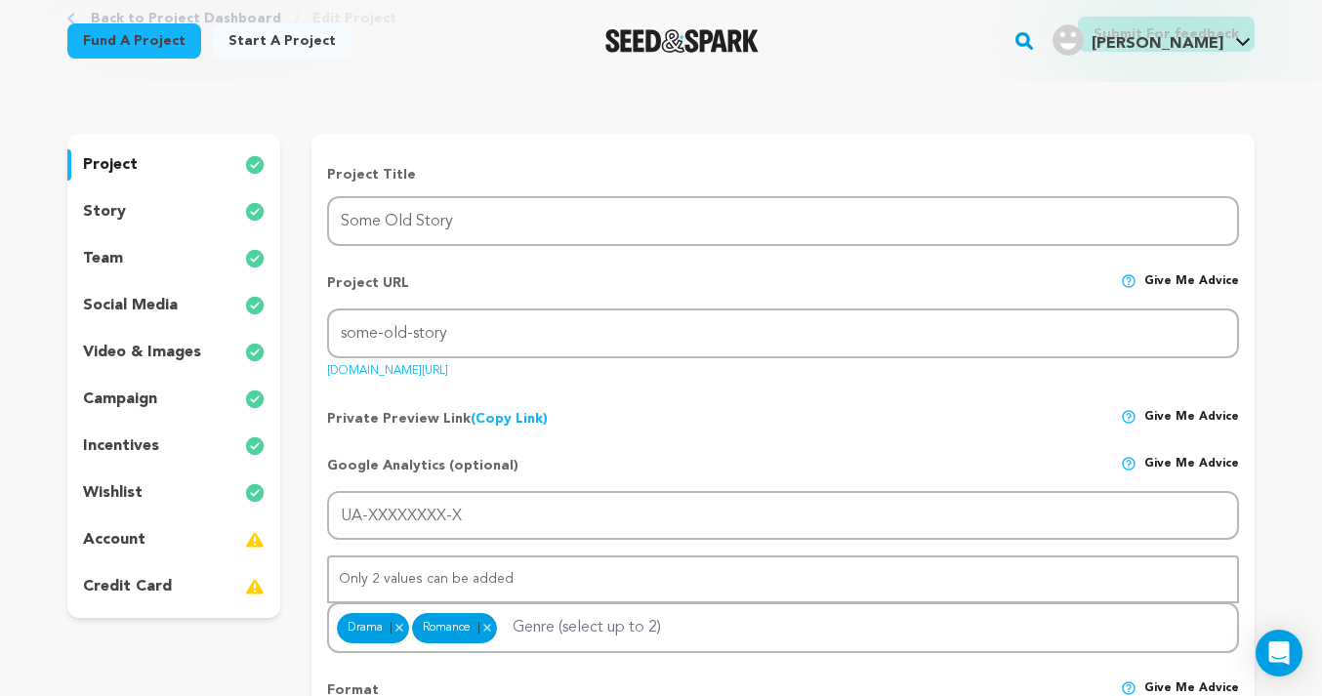
click at [191, 296] on div "social media" at bounding box center [173, 305] width 213 height 31
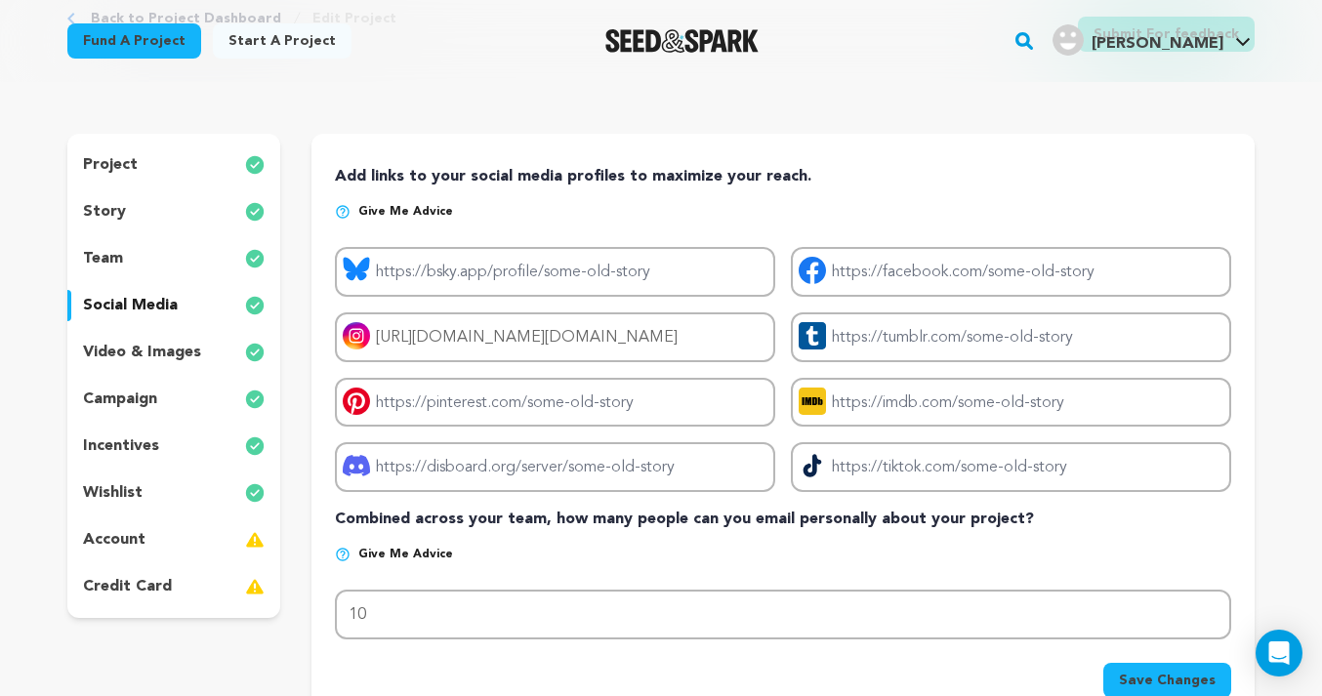
click at [164, 357] on p "video & images" at bounding box center [142, 352] width 118 height 23
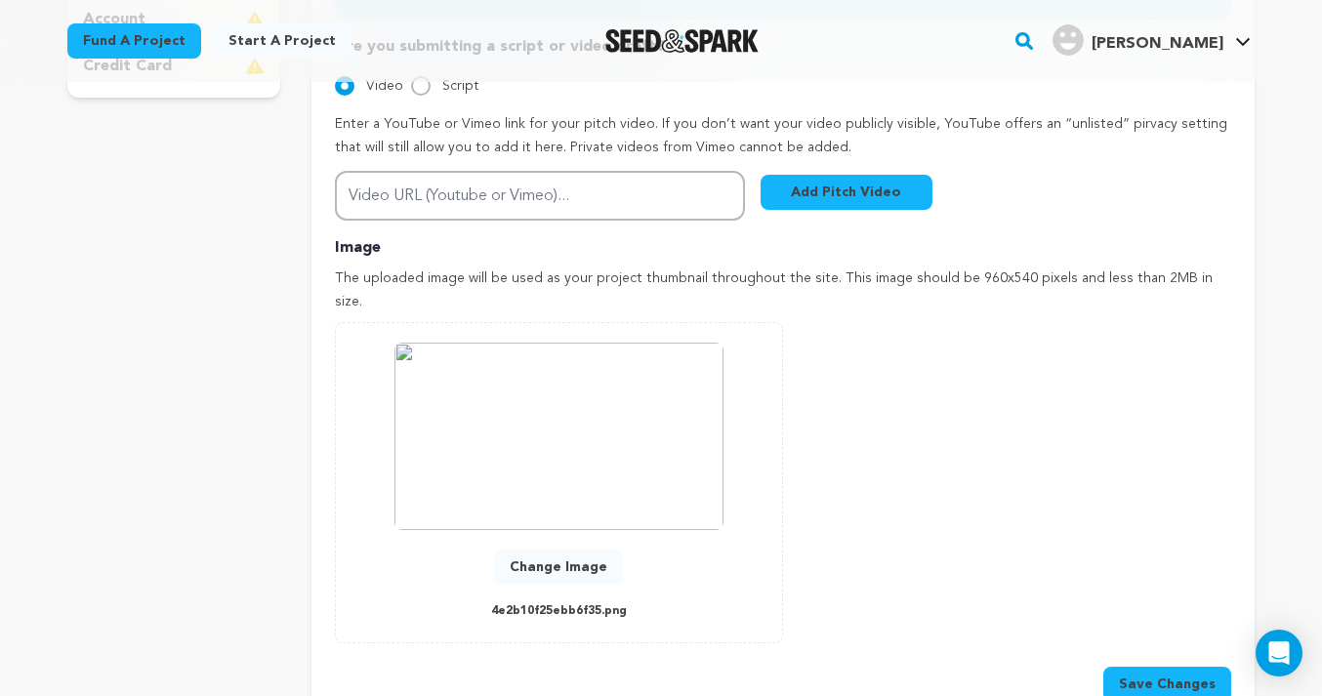
scroll to position [689, 0]
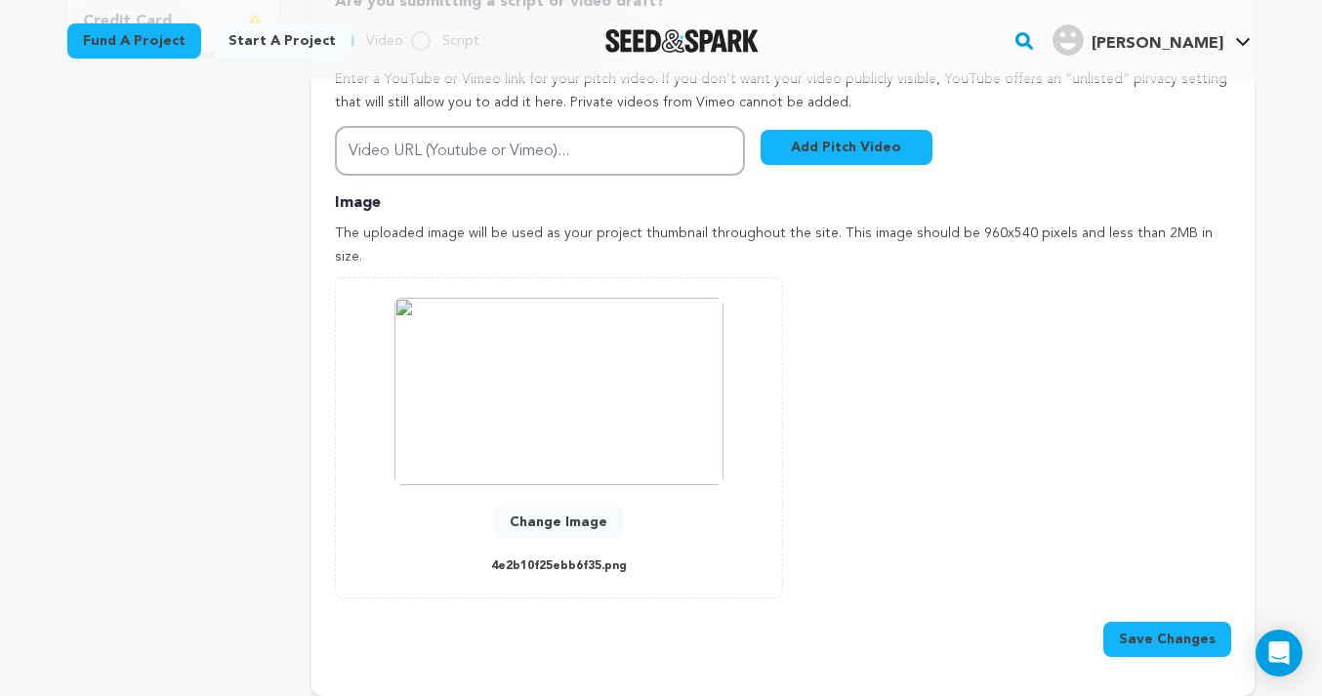
click at [590, 505] on button "Change Image" at bounding box center [558, 522] width 129 height 35
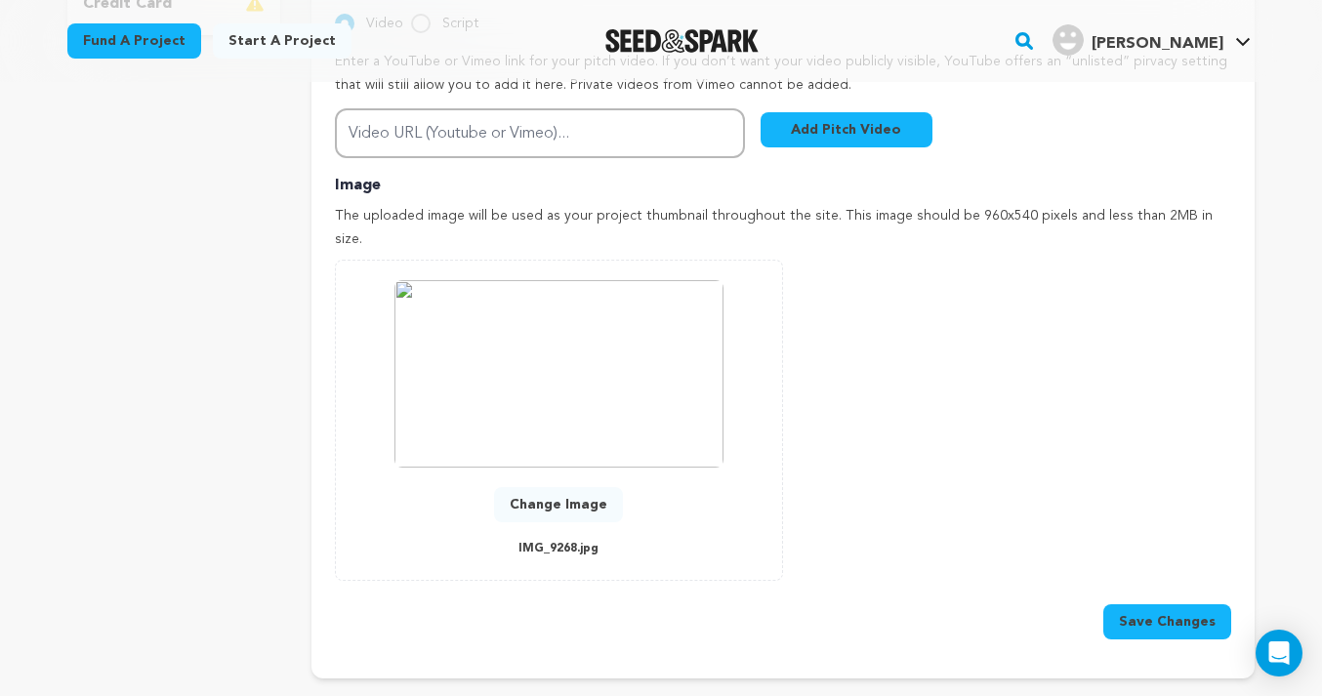
scroll to position [709, 0]
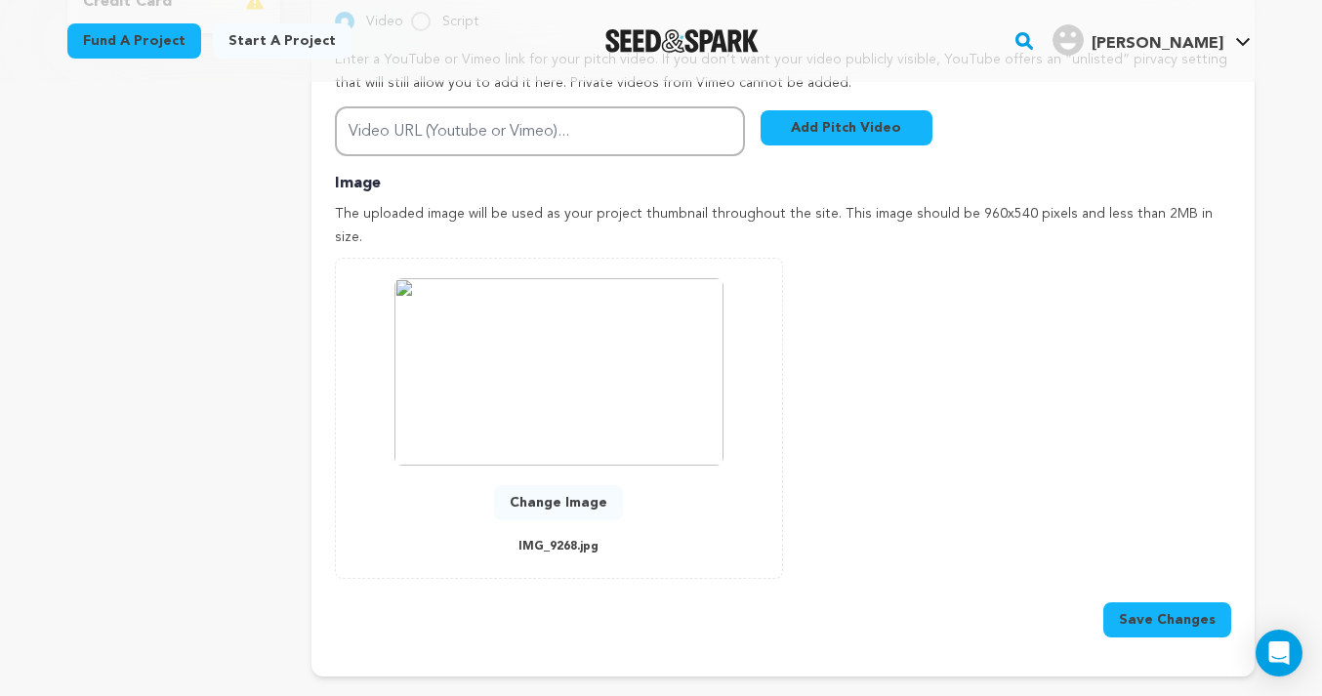
click at [1136, 603] on button "Save Changes" at bounding box center [1168, 620] width 128 height 35
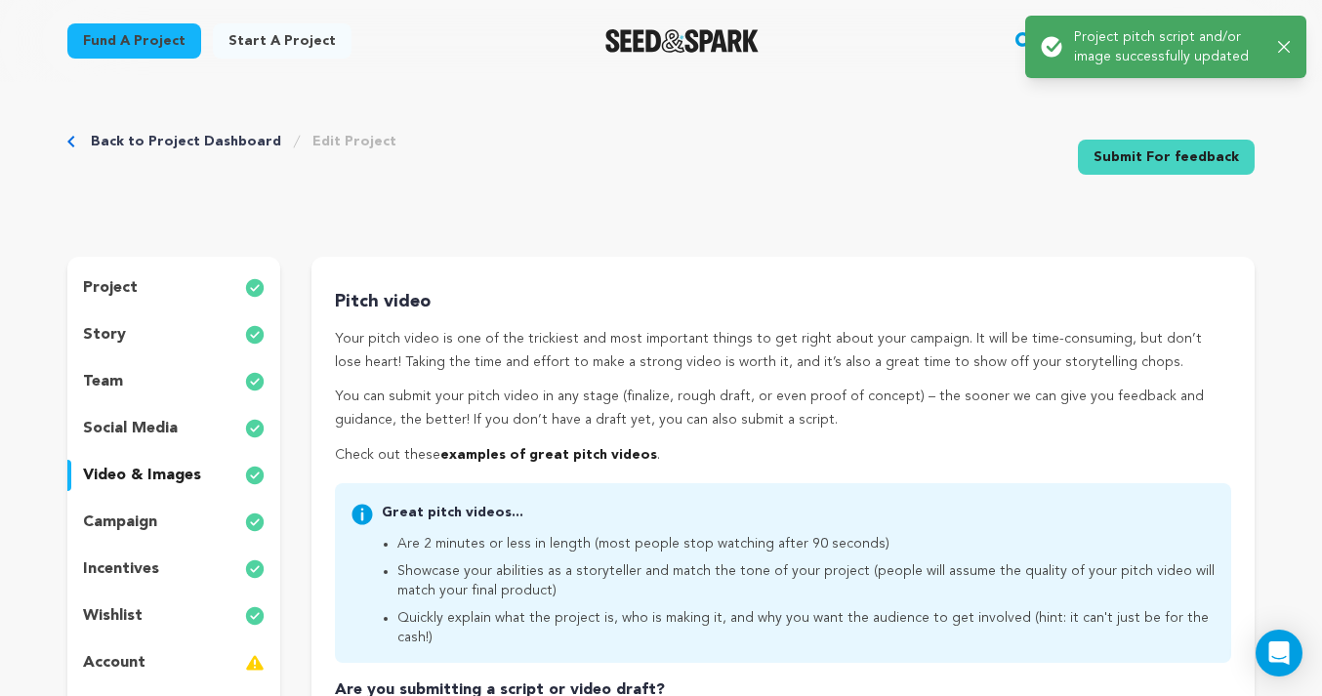
scroll to position [0, 0]
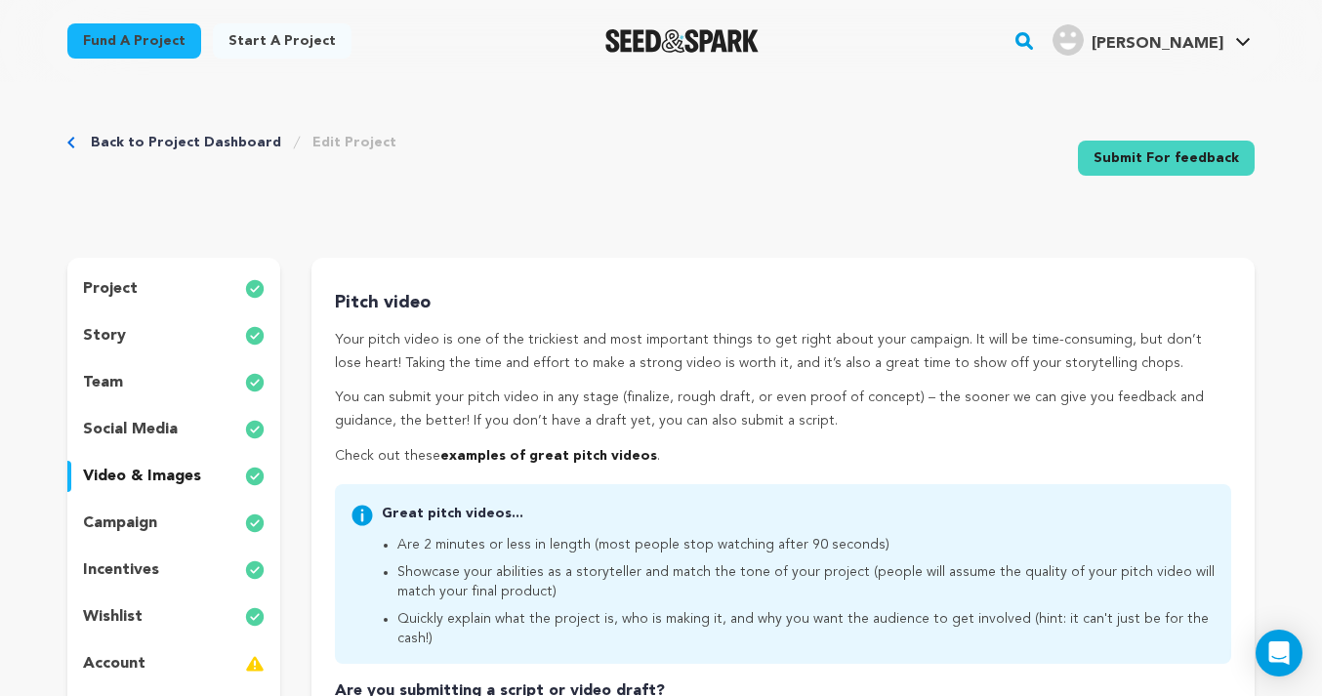
click at [118, 145] on link "Back to Project Dashboard" at bounding box center [186, 143] width 190 height 20
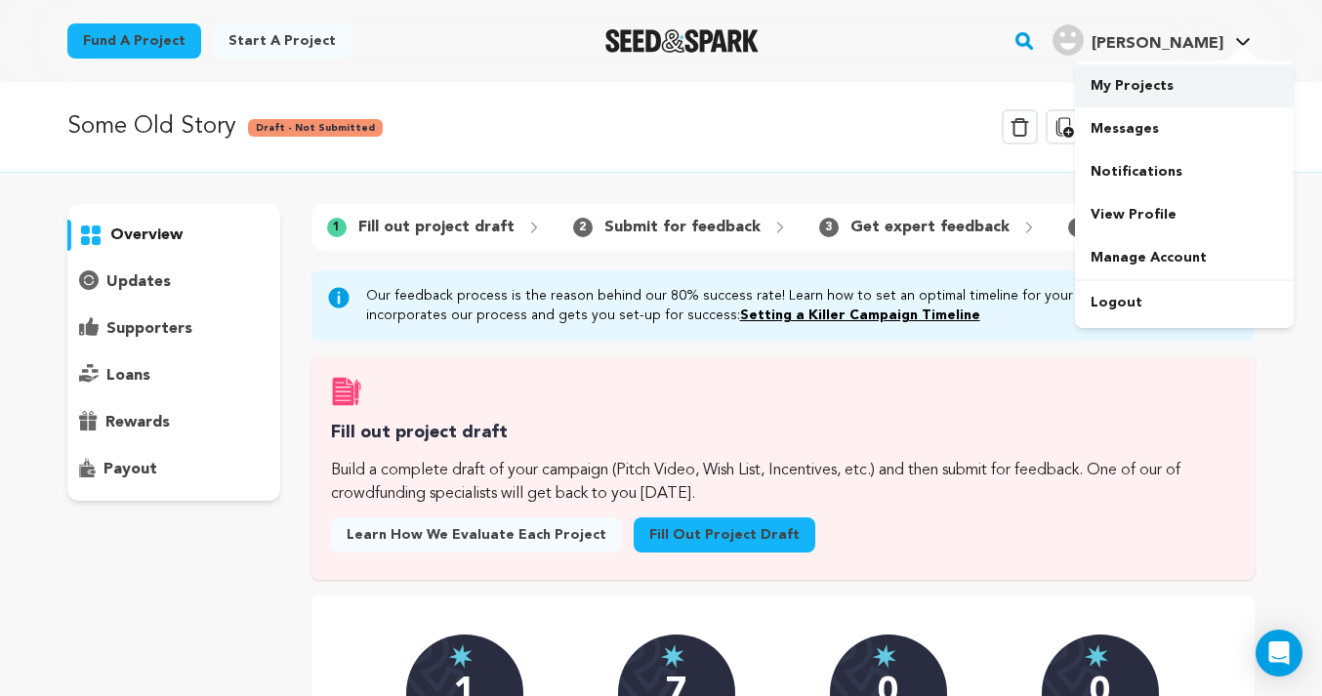
click at [1193, 85] on link "My Projects" at bounding box center [1184, 85] width 219 height 43
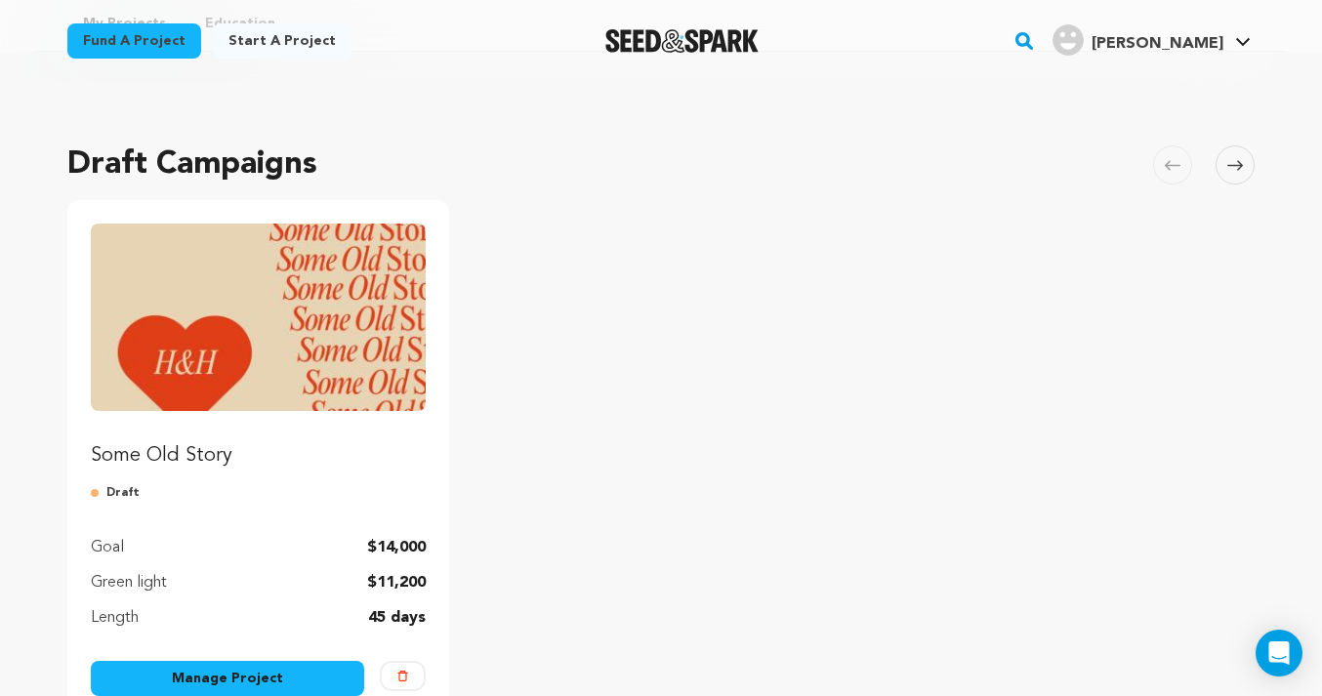
scroll to position [104, 0]
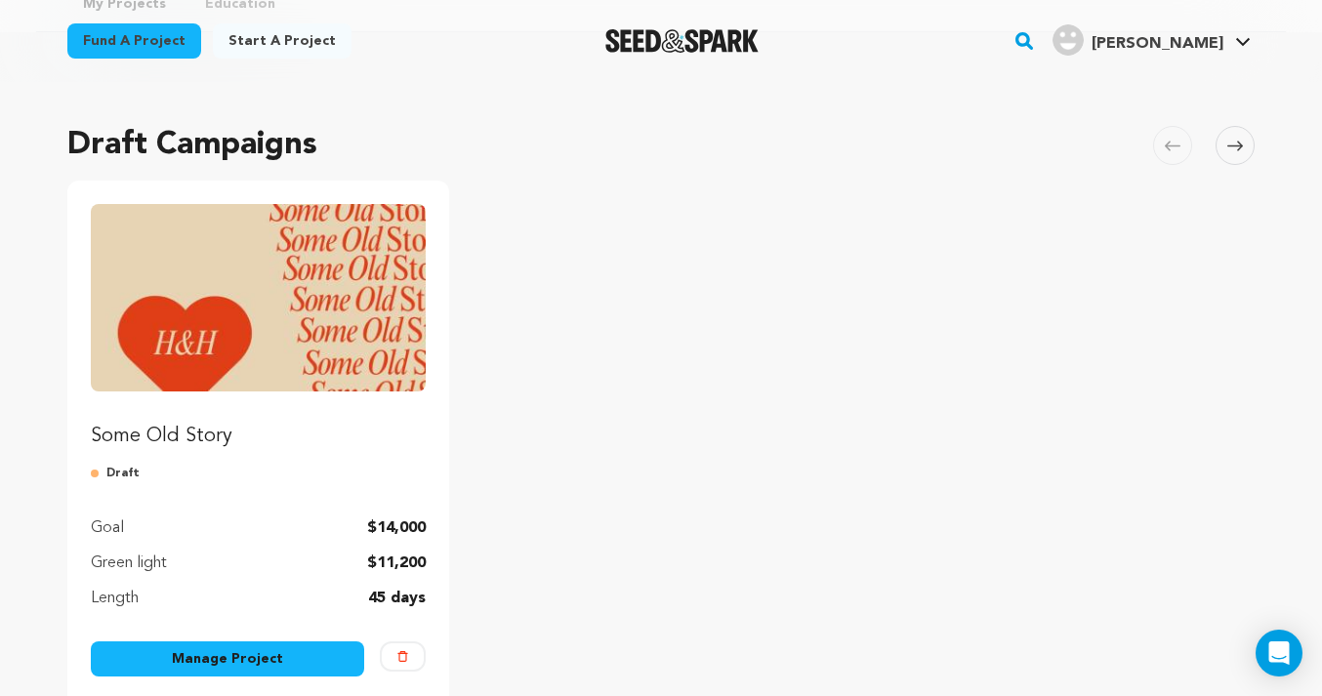
click at [273, 319] on img "Fund Some Old Story" at bounding box center [258, 298] width 335 height 188
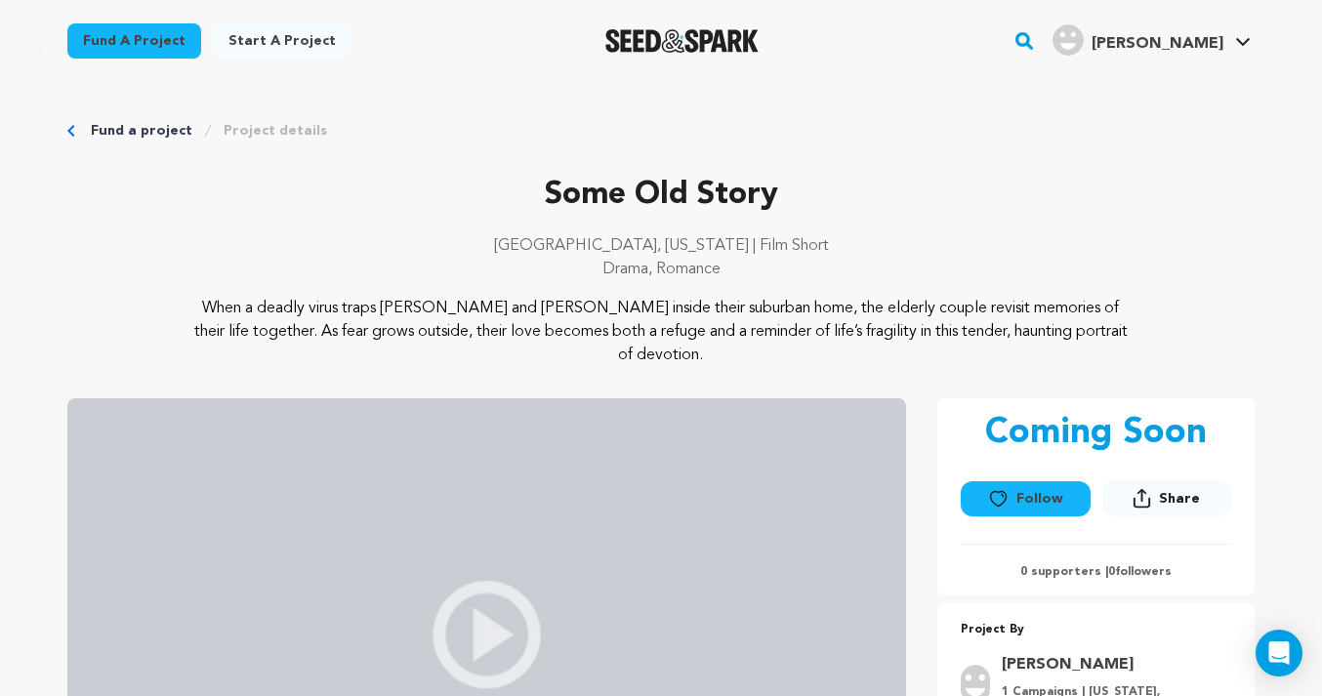
click at [1205, 48] on span "[PERSON_NAME]" at bounding box center [1158, 44] width 132 height 16
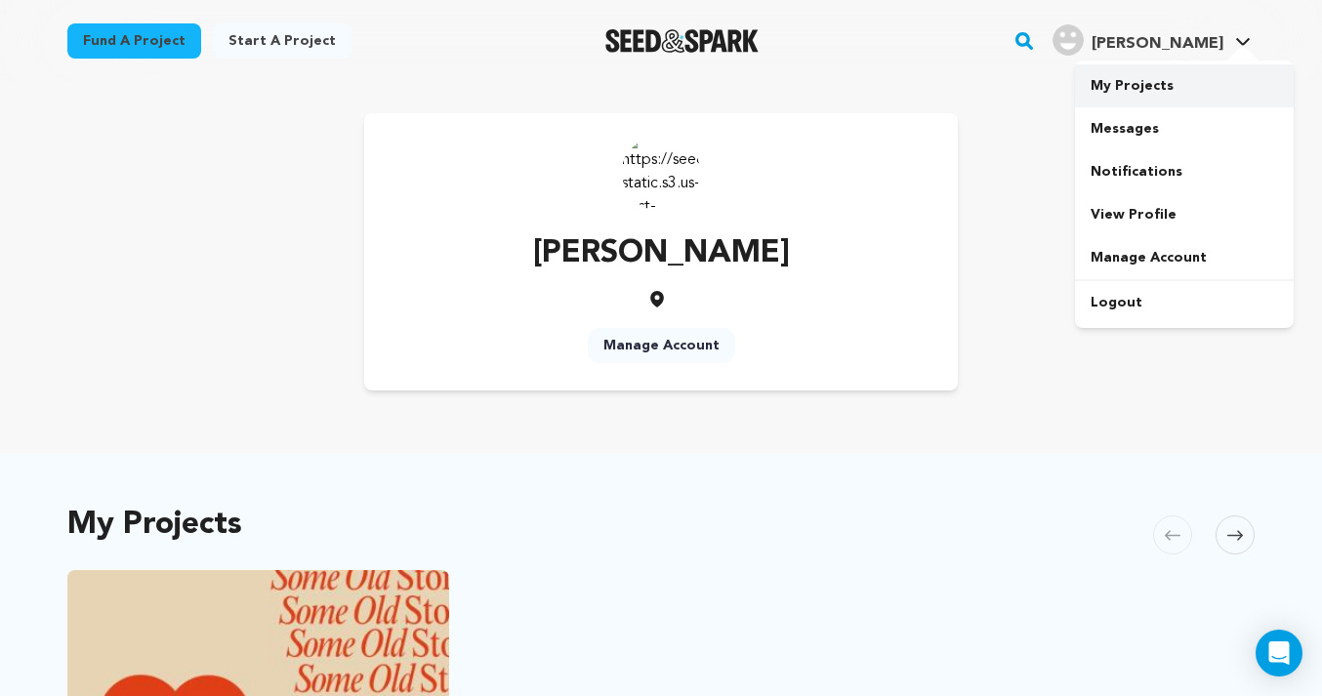
click at [1180, 81] on link "My Projects" at bounding box center [1184, 85] width 219 height 43
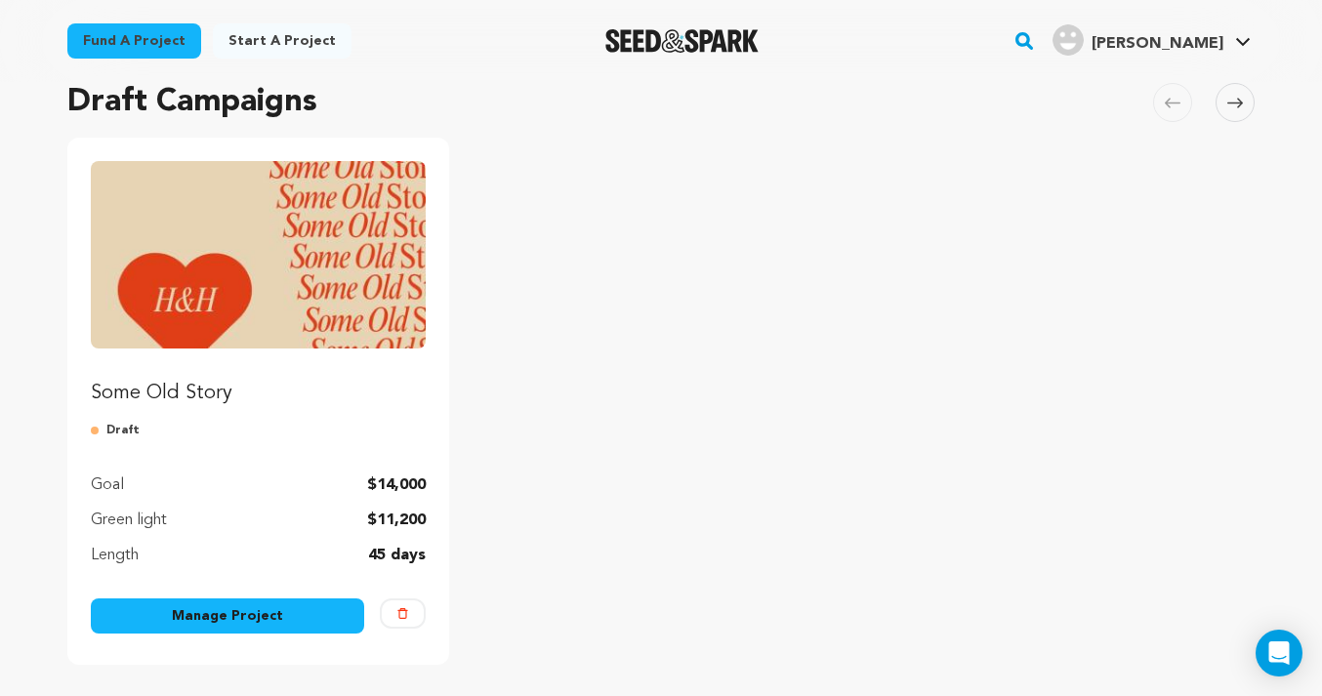
scroll to position [151, 0]
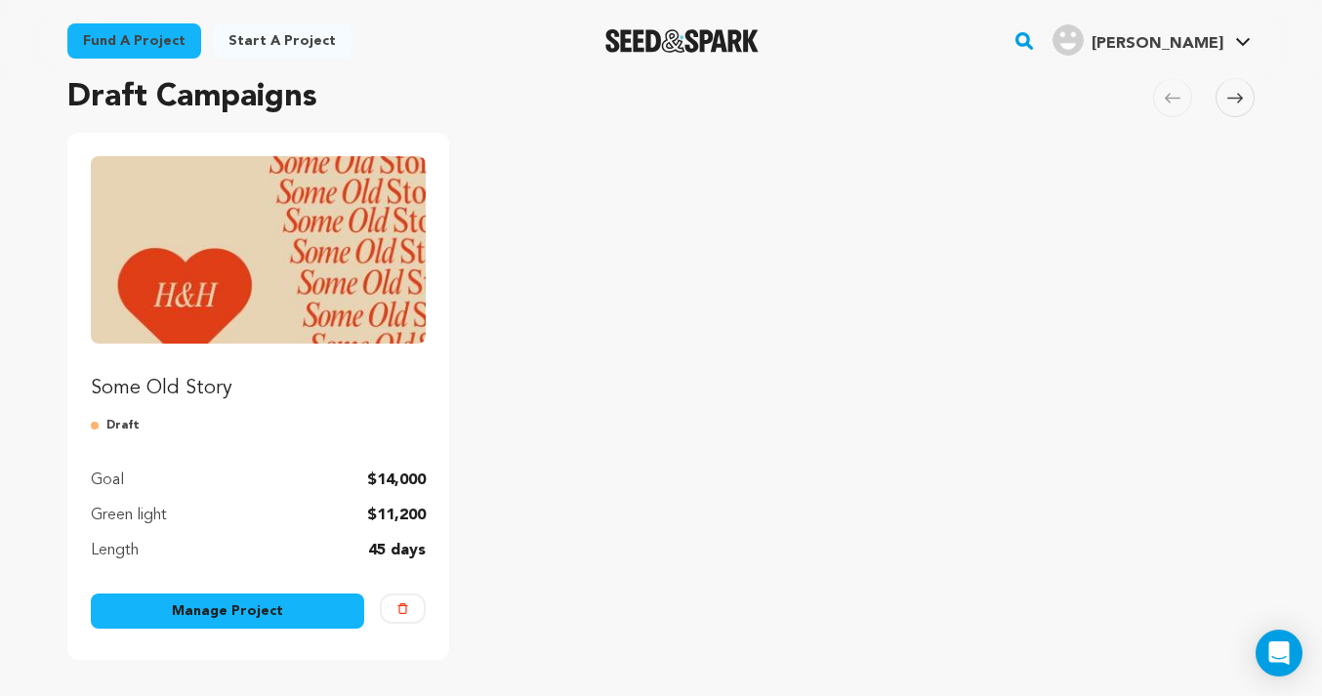
click at [290, 602] on link "Manage Project" at bounding box center [227, 611] width 273 height 35
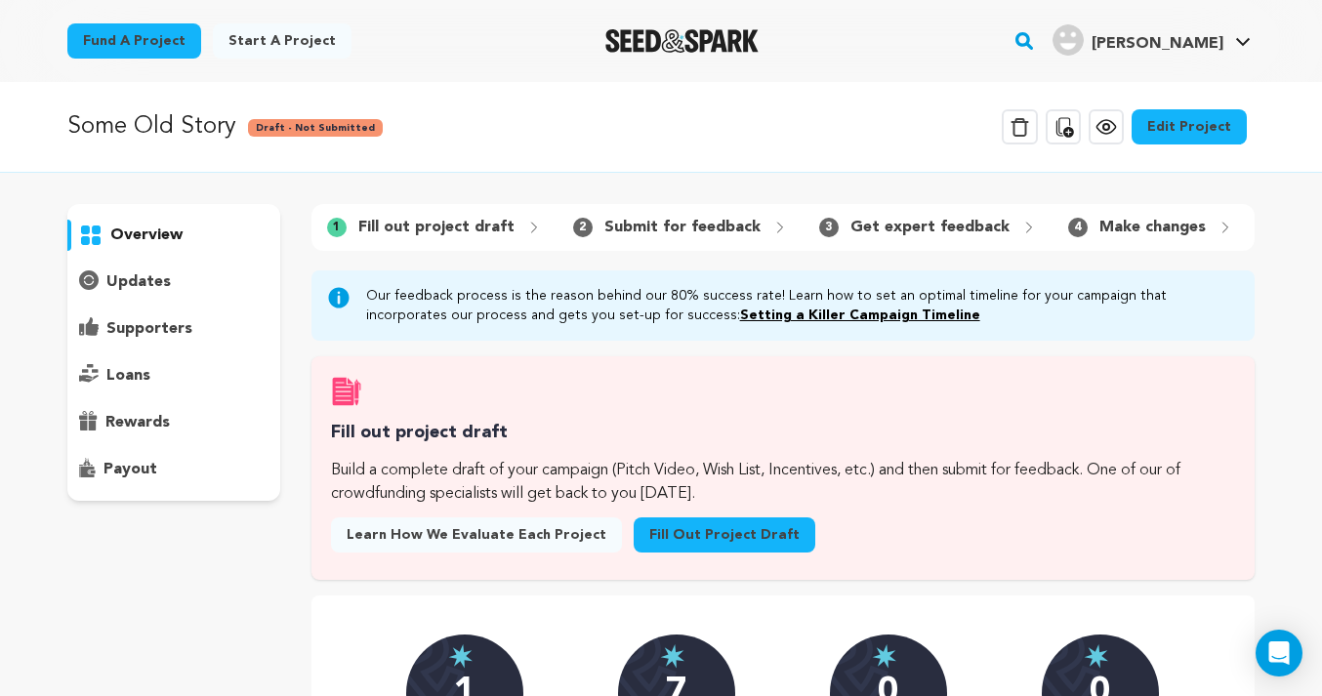
click at [632, 230] on p "Submit for feedback" at bounding box center [683, 227] width 156 height 23
click at [636, 221] on p "Submit for feedback" at bounding box center [683, 227] width 156 height 23
click at [694, 524] on link "Fill out project draft" at bounding box center [725, 535] width 182 height 35
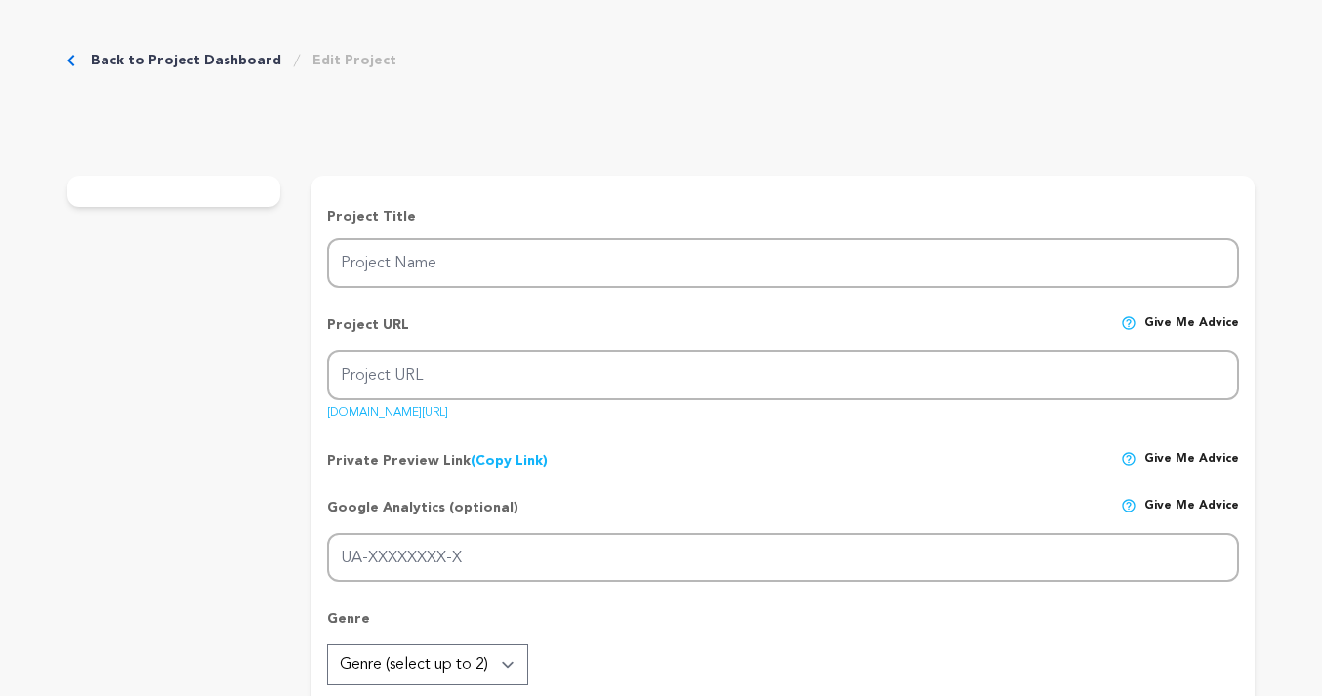
type input "Some Old Story"
type input "some-old-story"
type input "While the world outside grows deadly, an elderly couple finds refuge in memory,…"
type textarea "When a deadly virus traps Howard and Helen inside their suburban home, the elde…"
type textarea "Howard and Helen’s love shows the joy and devotion of a lasting relationship. S…"
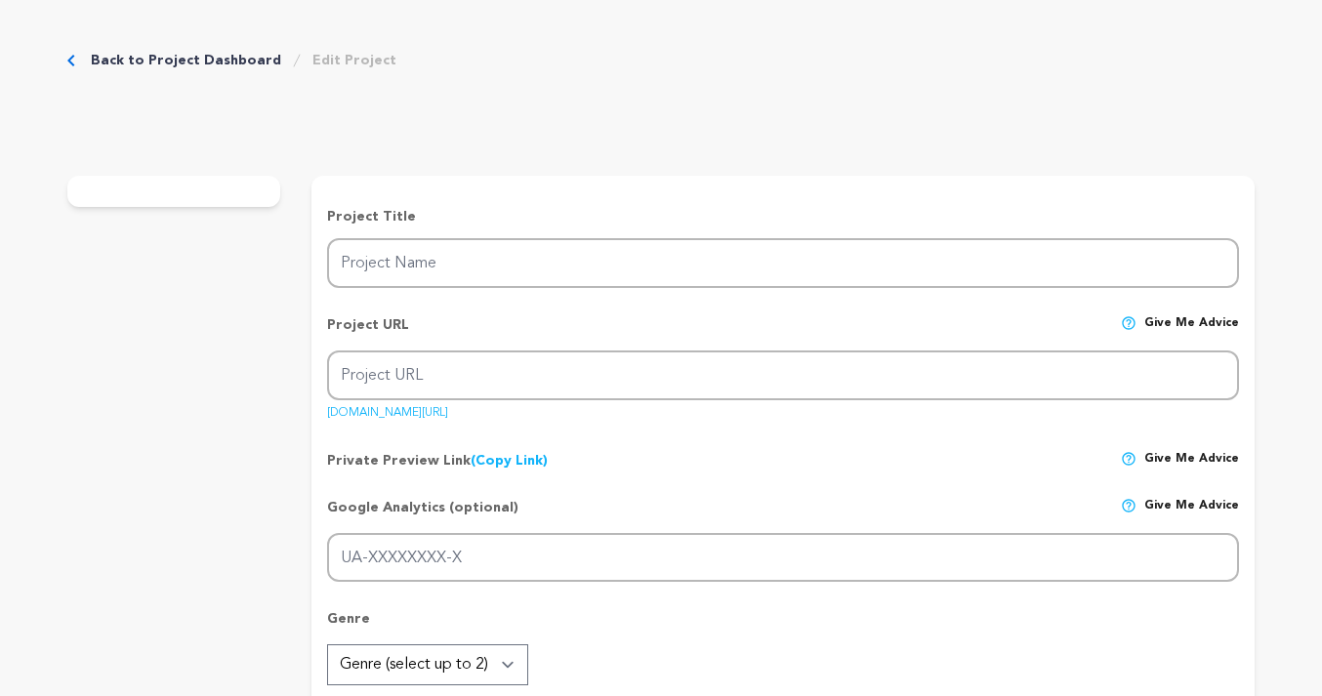
type textarea "University of Southern California School of Cinematic Arts"
radio input "true"
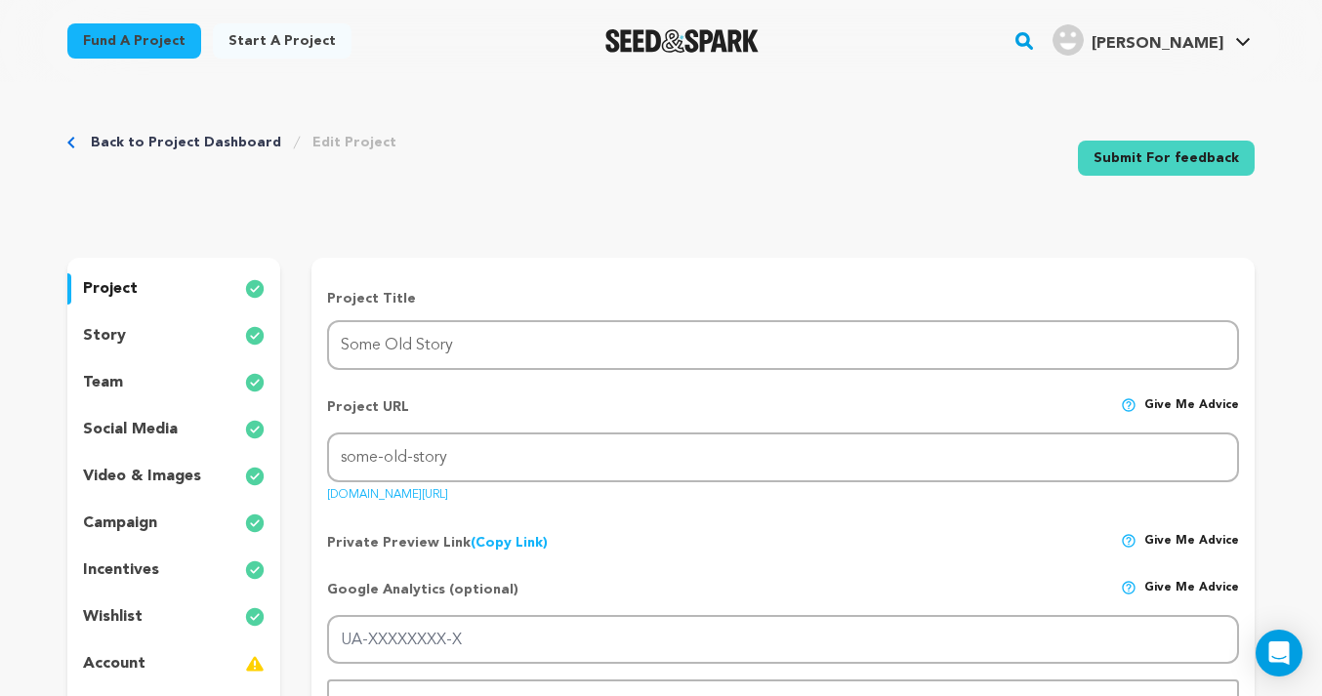
click at [1158, 164] on link "Submit For feedback" at bounding box center [1166, 158] width 177 height 35
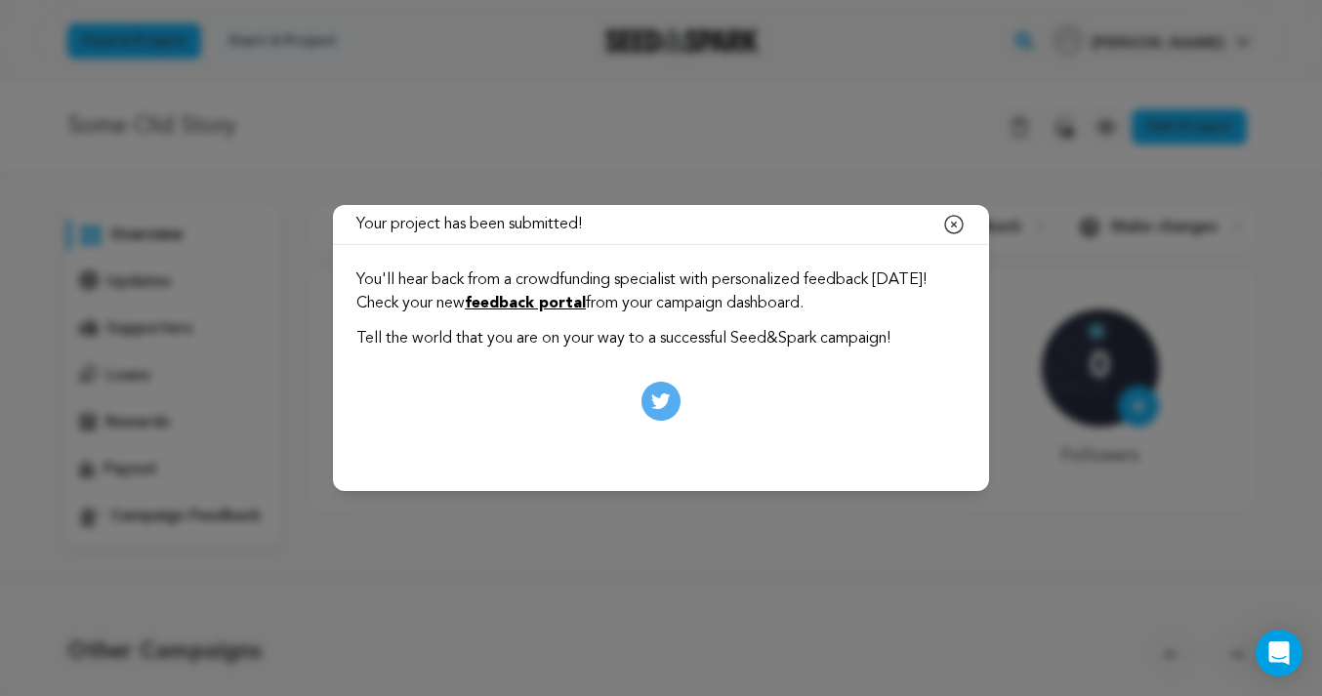
click at [668, 388] on icon at bounding box center [661, 401] width 39 height 39
click at [586, 302] on link "feedback portal" at bounding box center [525, 304] width 121 height 16
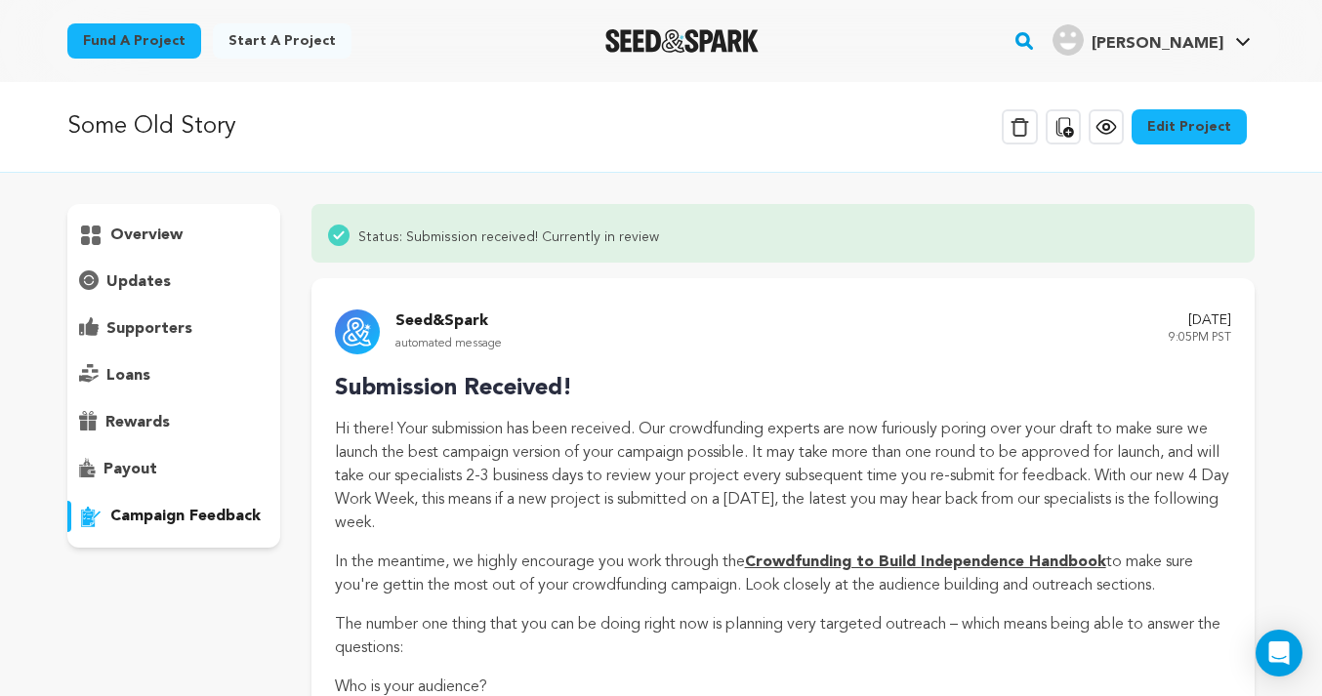
click at [1170, 130] on link "Edit Project" at bounding box center [1189, 126] width 115 height 35
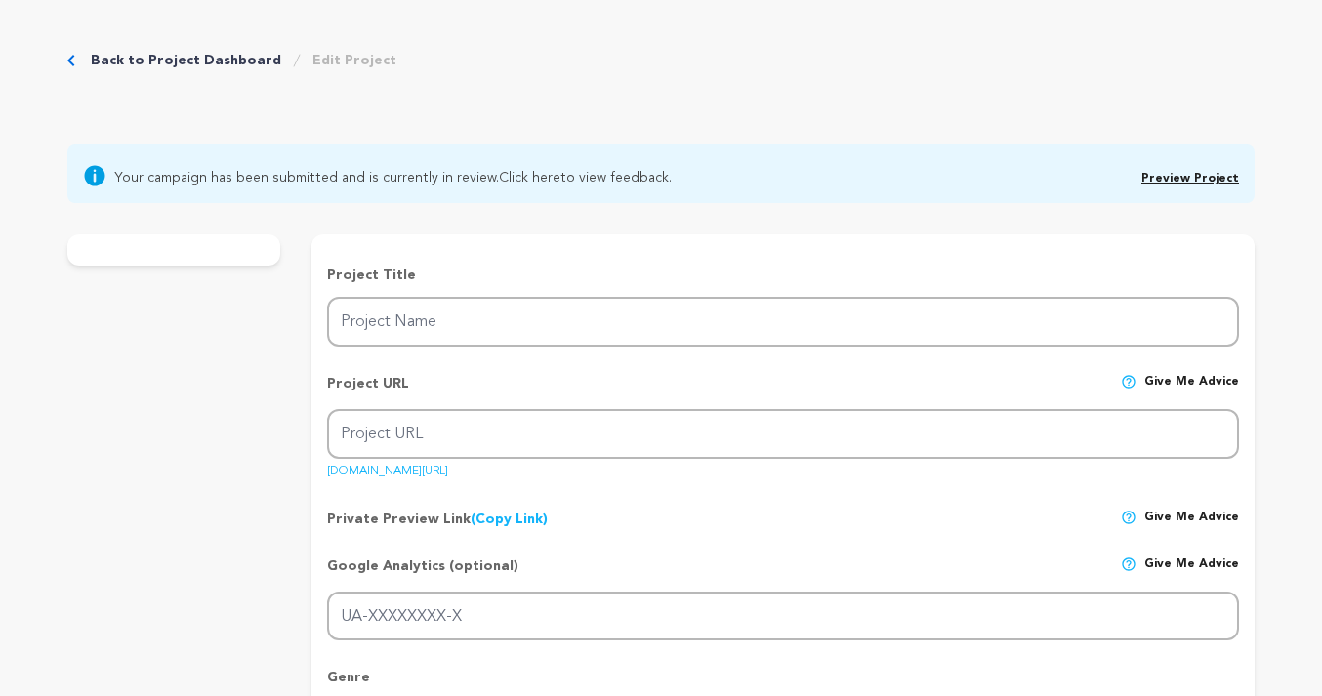
type input "Some Old Story"
type input "some-old-story"
type input "While the world outside grows deadly, an elderly couple finds refuge in memory,…"
type textarea "When a deadly virus traps [PERSON_NAME] and [PERSON_NAME] inside their suburban…"
type textarea "[PERSON_NAME] and [PERSON_NAME]’s love shows the joy and devotion of a lasting …"
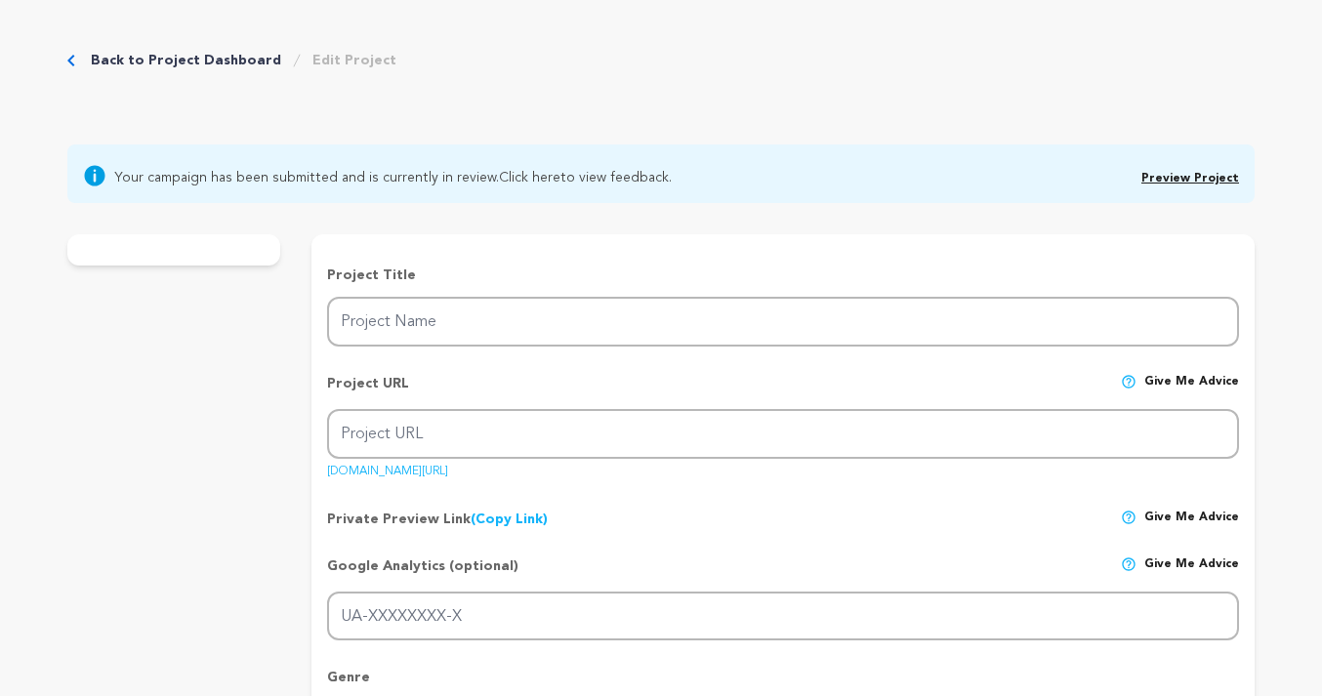
type textarea "University of Southern California School of Cinematic Arts"
radio input "true"
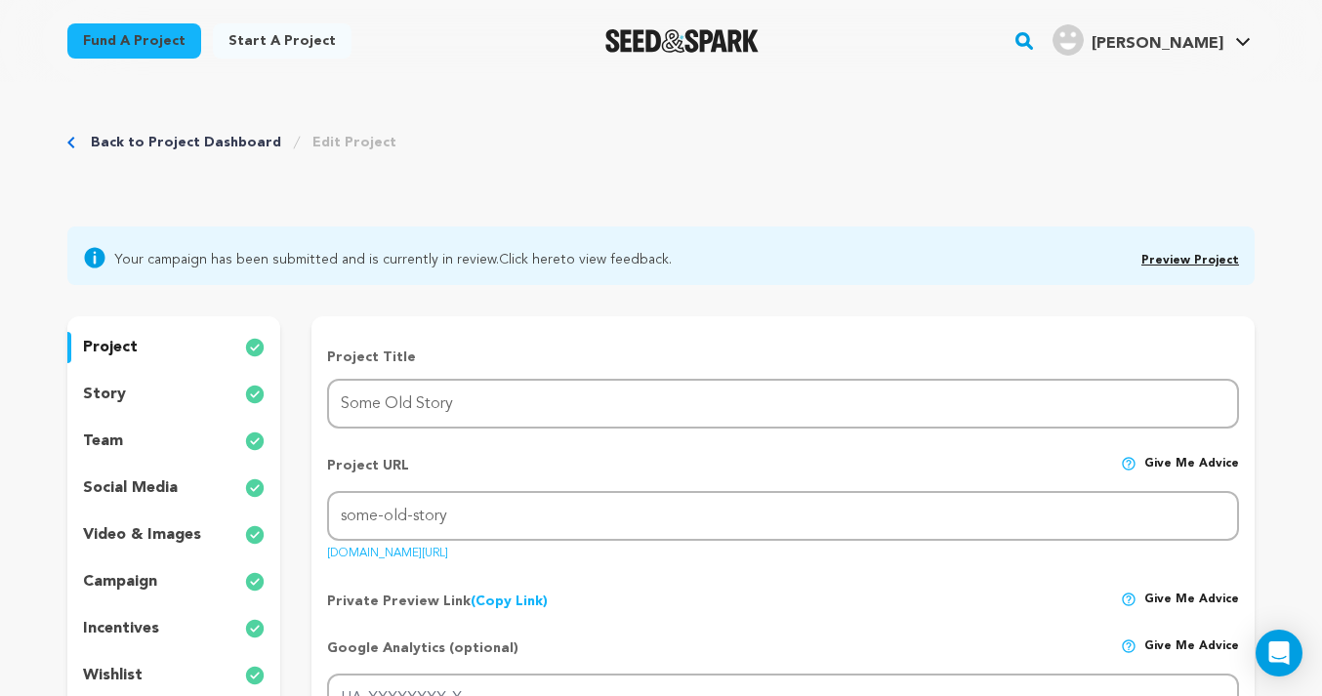
click at [1188, 259] on link "Preview Project" at bounding box center [1191, 261] width 98 height 12
